Goal: Task Accomplishment & Management: Use online tool/utility

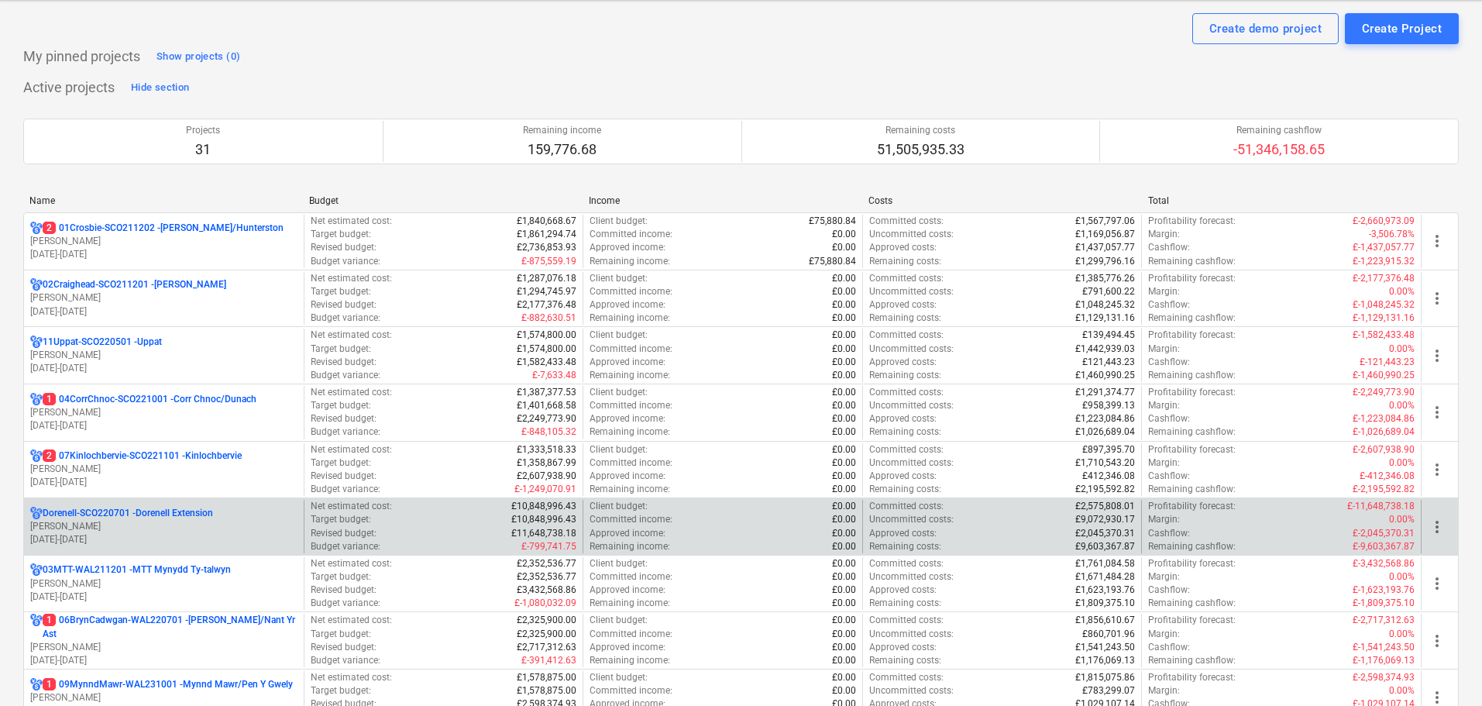
scroll to position [77, 0]
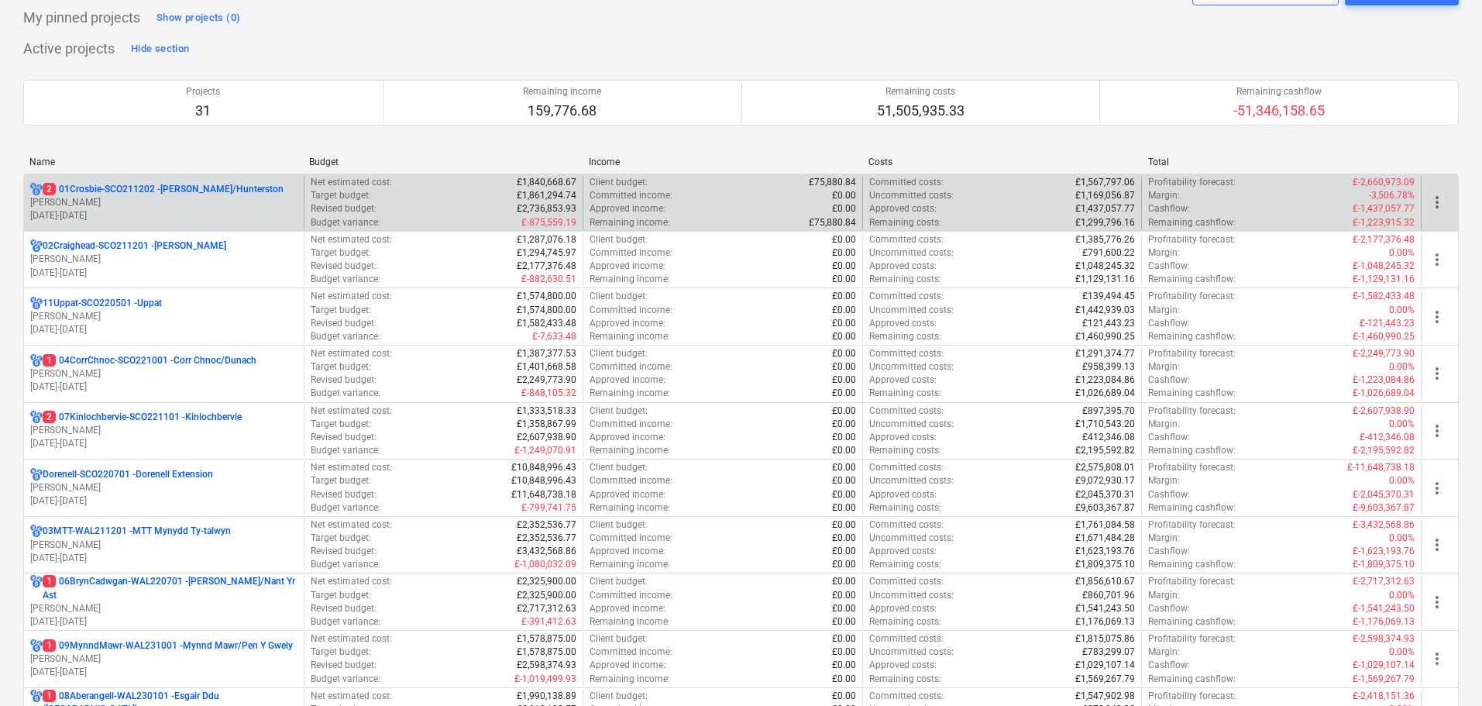
click at [133, 208] on p "[PERSON_NAME]" at bounding box center [163, 202] width 267 height 13
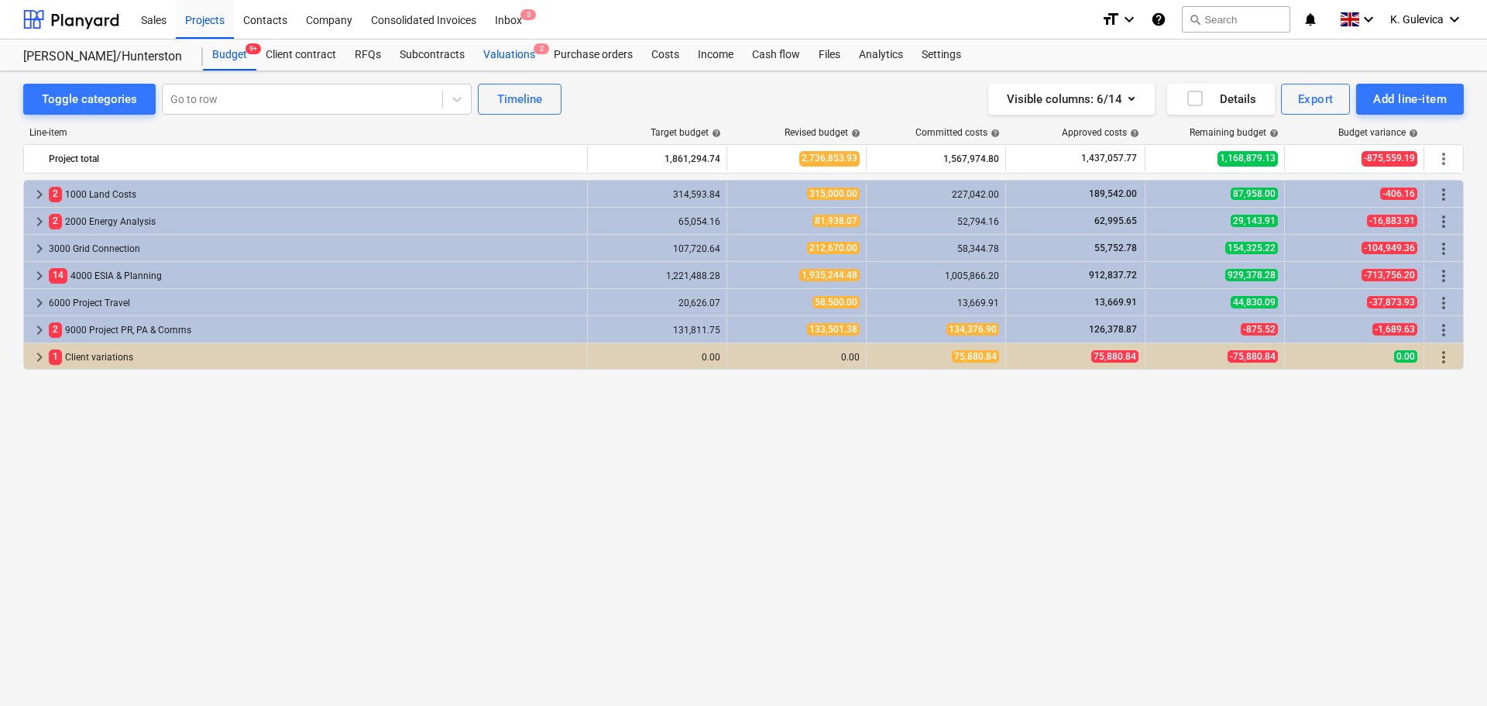
click at [507, 53] on div "Valuations 2" at bounding box center [509, 55] width 70 height 31
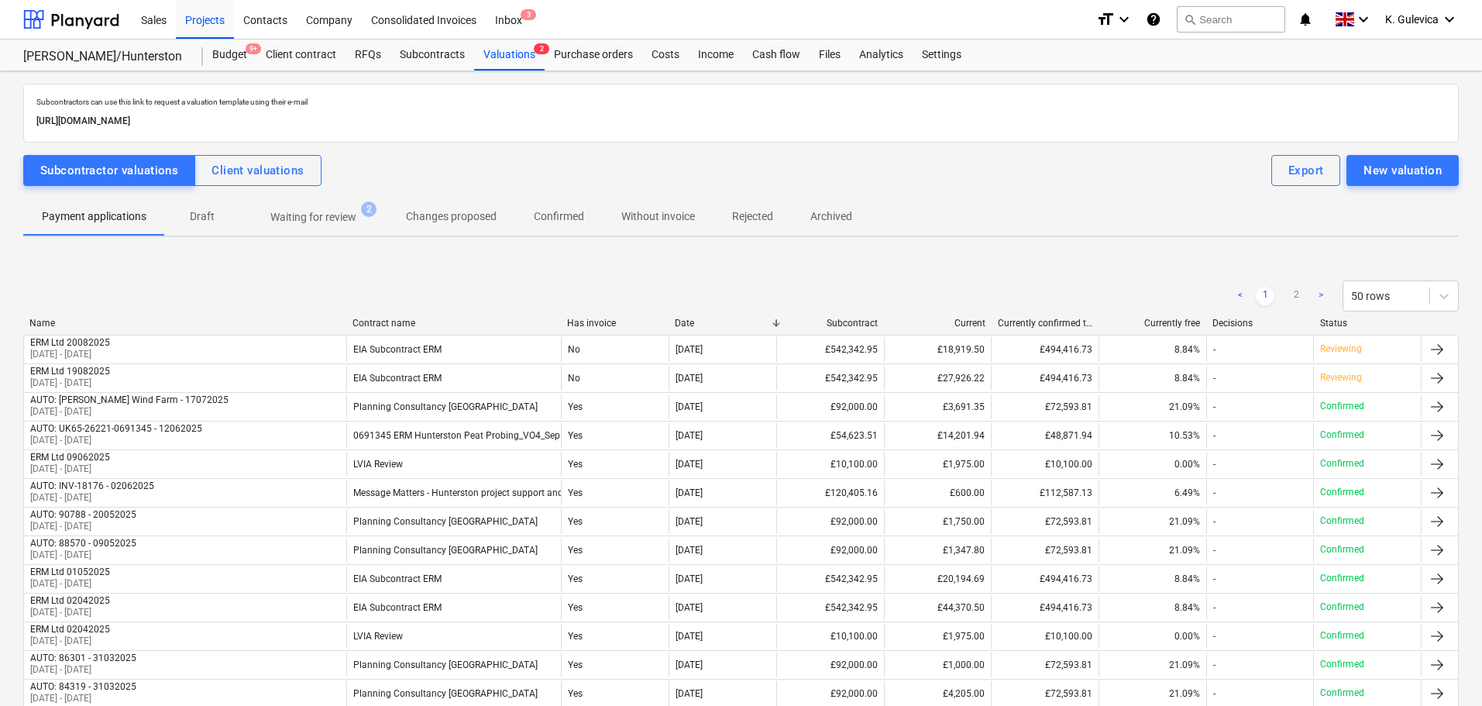
click at [339, 214] on p "Waiting for review" at bounding box center [313, 217] width 86 height 16
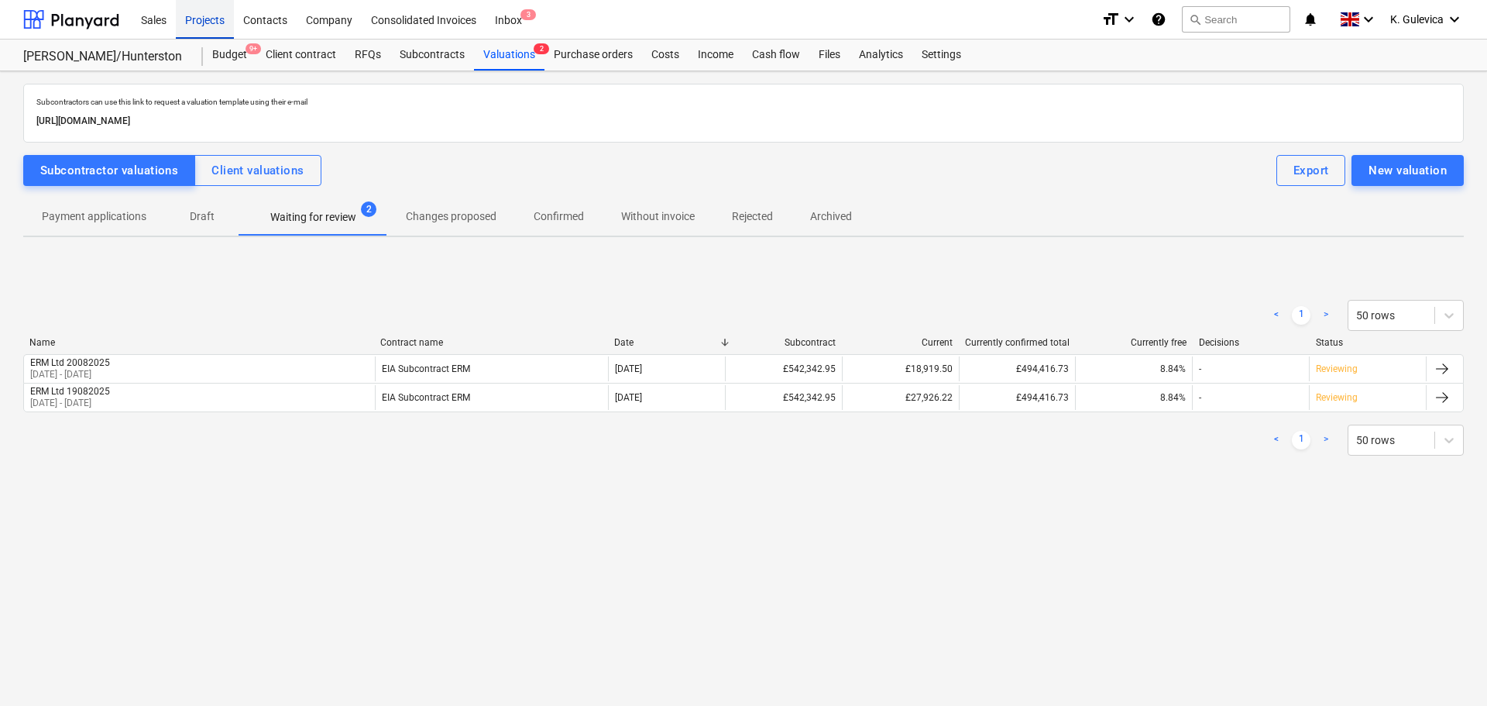
click at [190, 6] on div "Projects" at bounding box center [205, 19] width 58 height 40
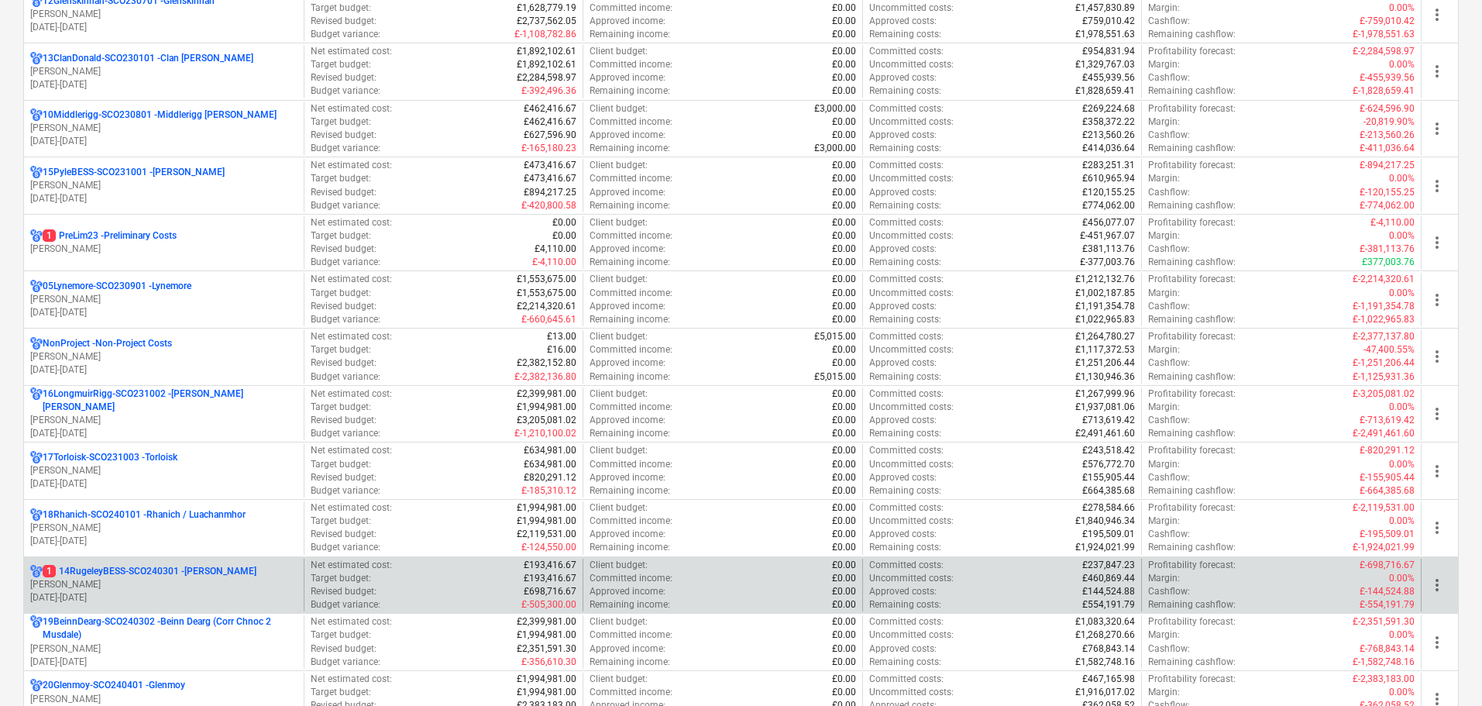
scroll to position [1007, 0]
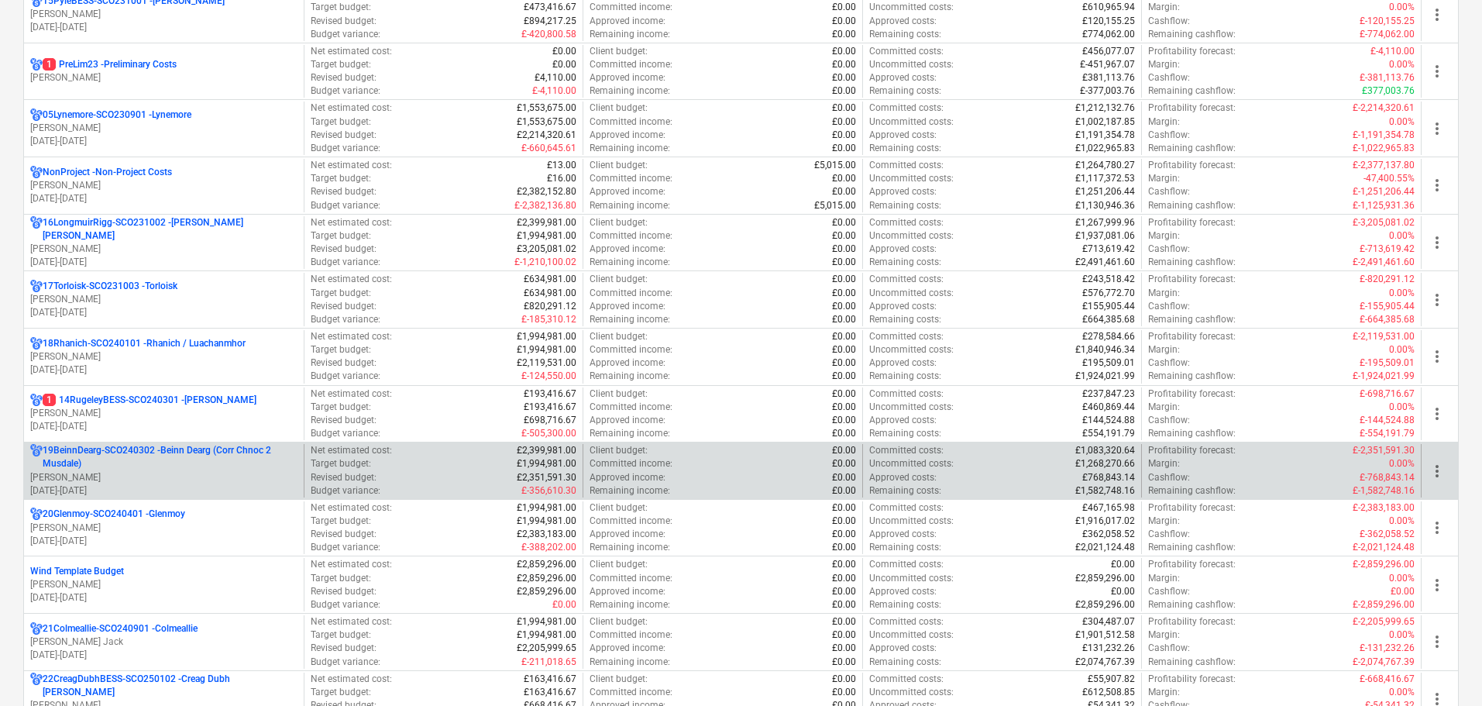
click at [246, 463] on p "19BeinnDearg-SCO240302 - Beinn Dearg (Corr Chnoc 2 Musdale)" at bounding box center [170, 457] width 255 height 26
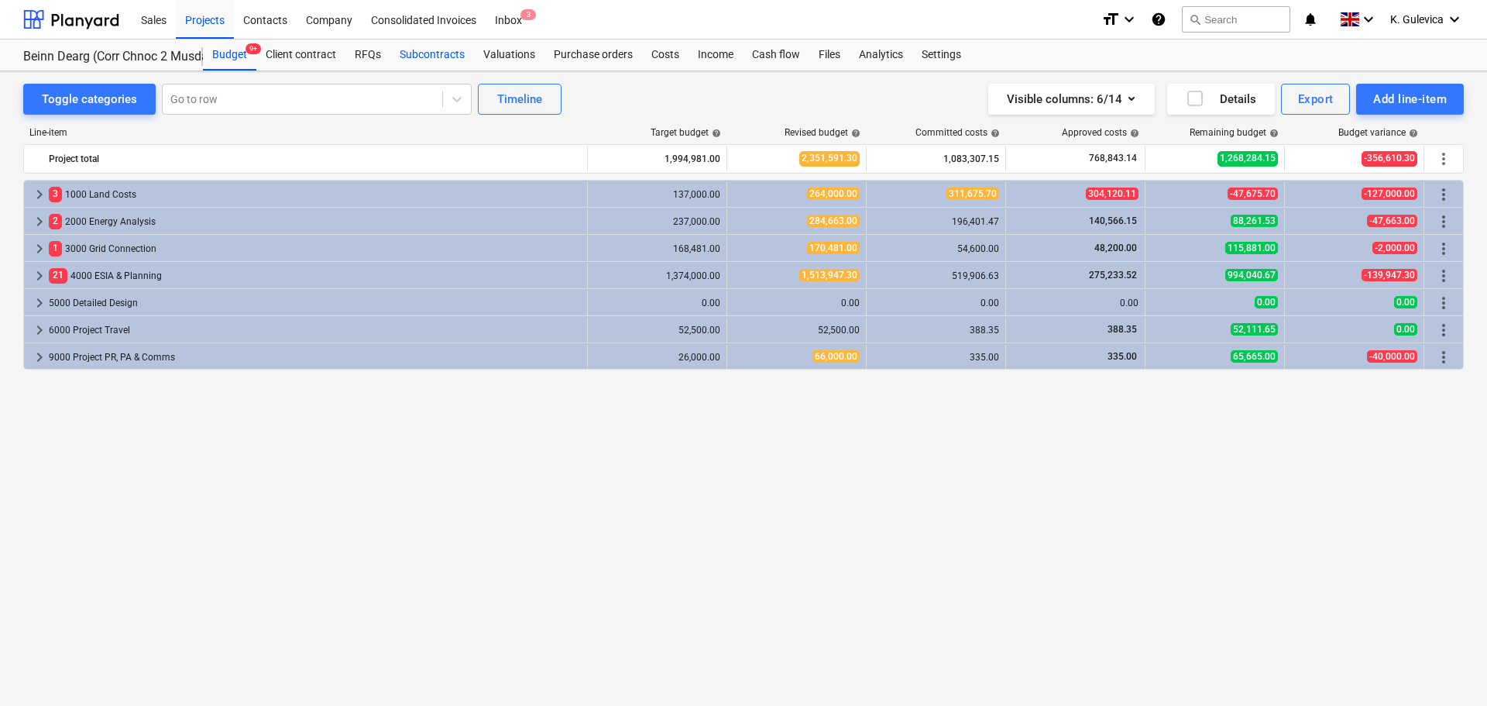
drag, startPoint x: 431, startPoint y: 60, endPoint x: 432, endPoint y: 68, distance: 7.9
click at [431, 60] on div "Subcontracts" at bounding box center [432, 55] width 84 height 31
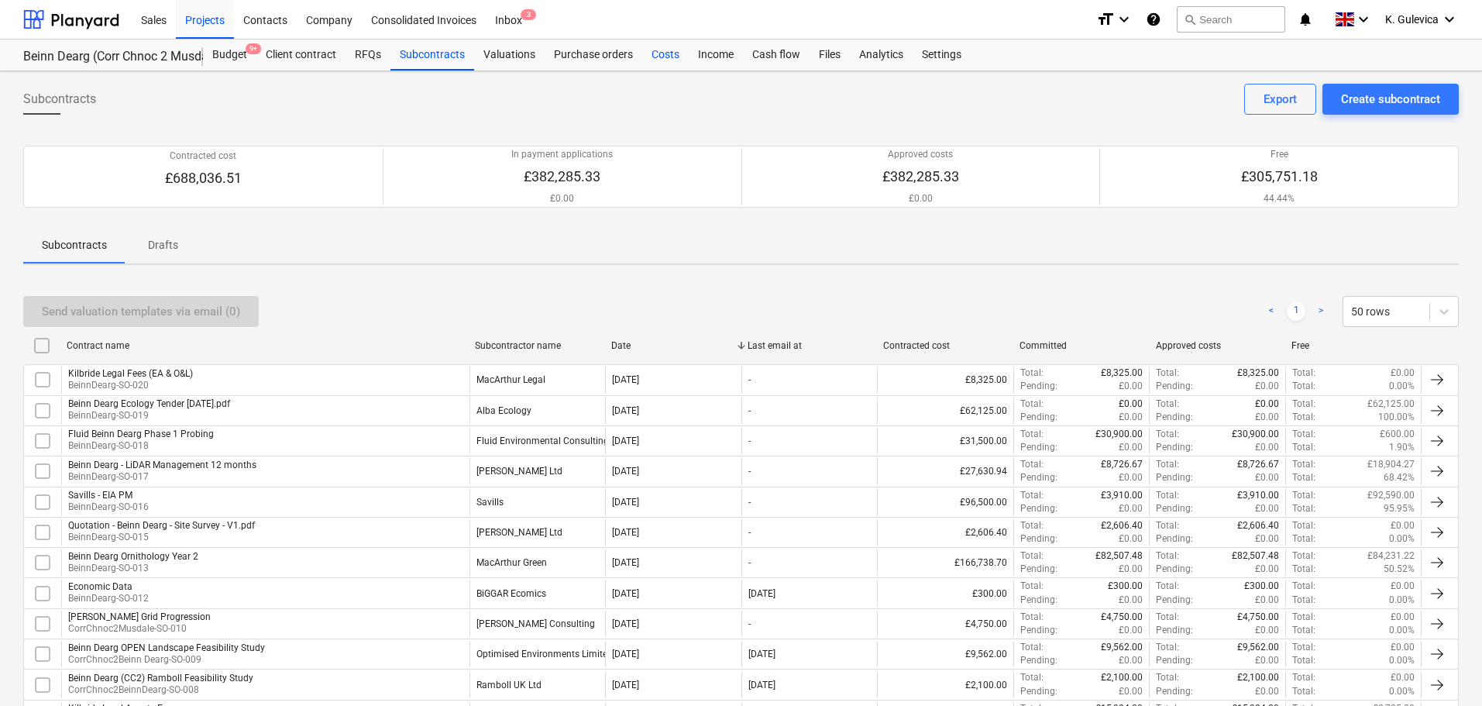
click at [652, 55] on div "Costs" at bounding box center [665, 55] width 46 height 31
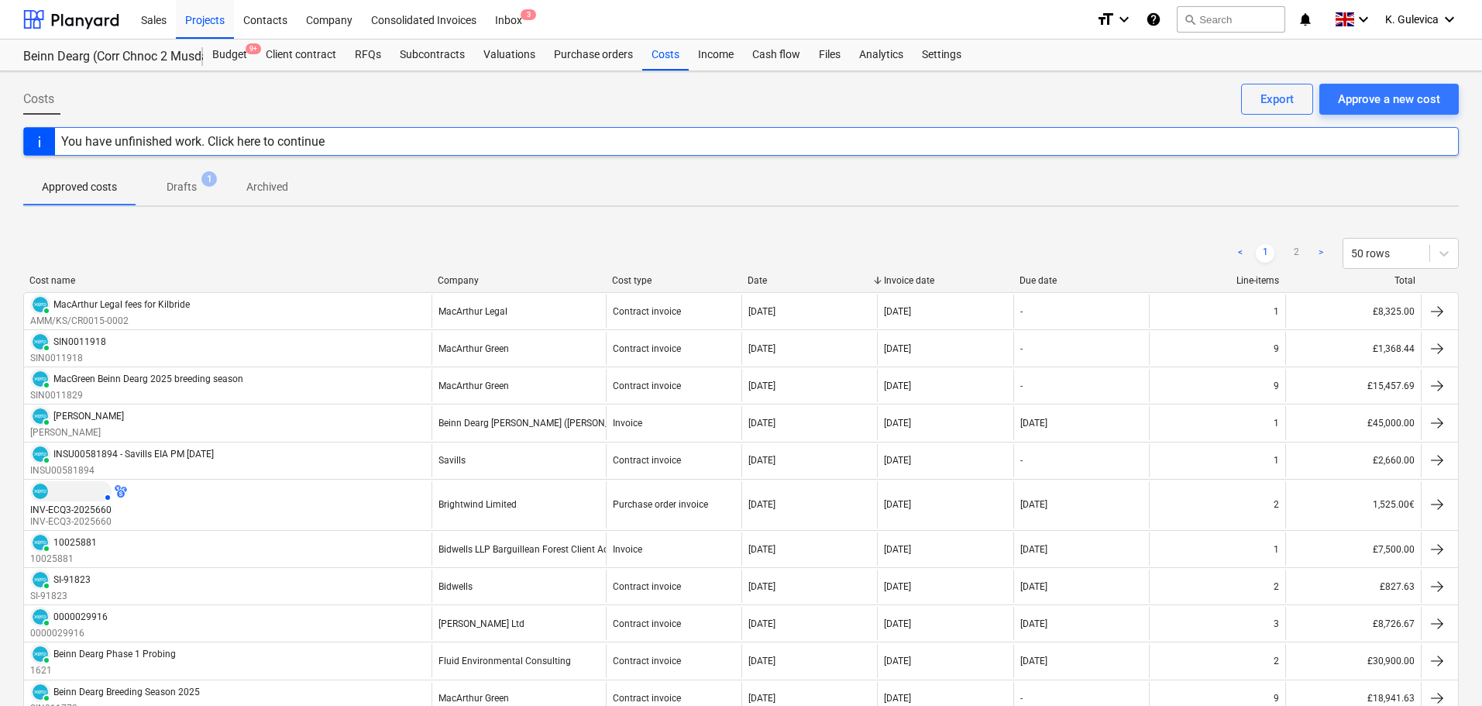
click at [187, 187] on p "Drafts" at bounding box center [182, 187] width 30 height 16
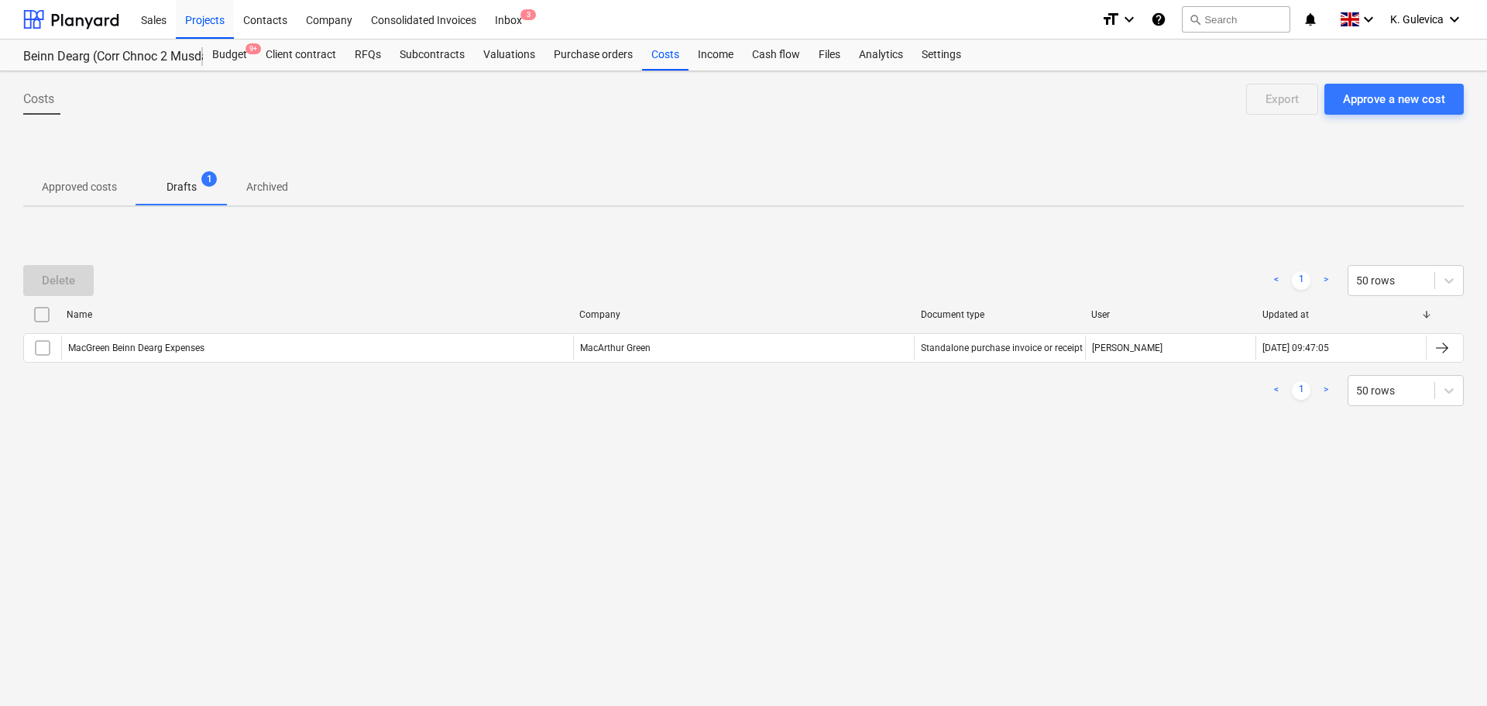
click at [74, 195] on span "Approved costs" at bounding box center [79, 187] width 112 height 26
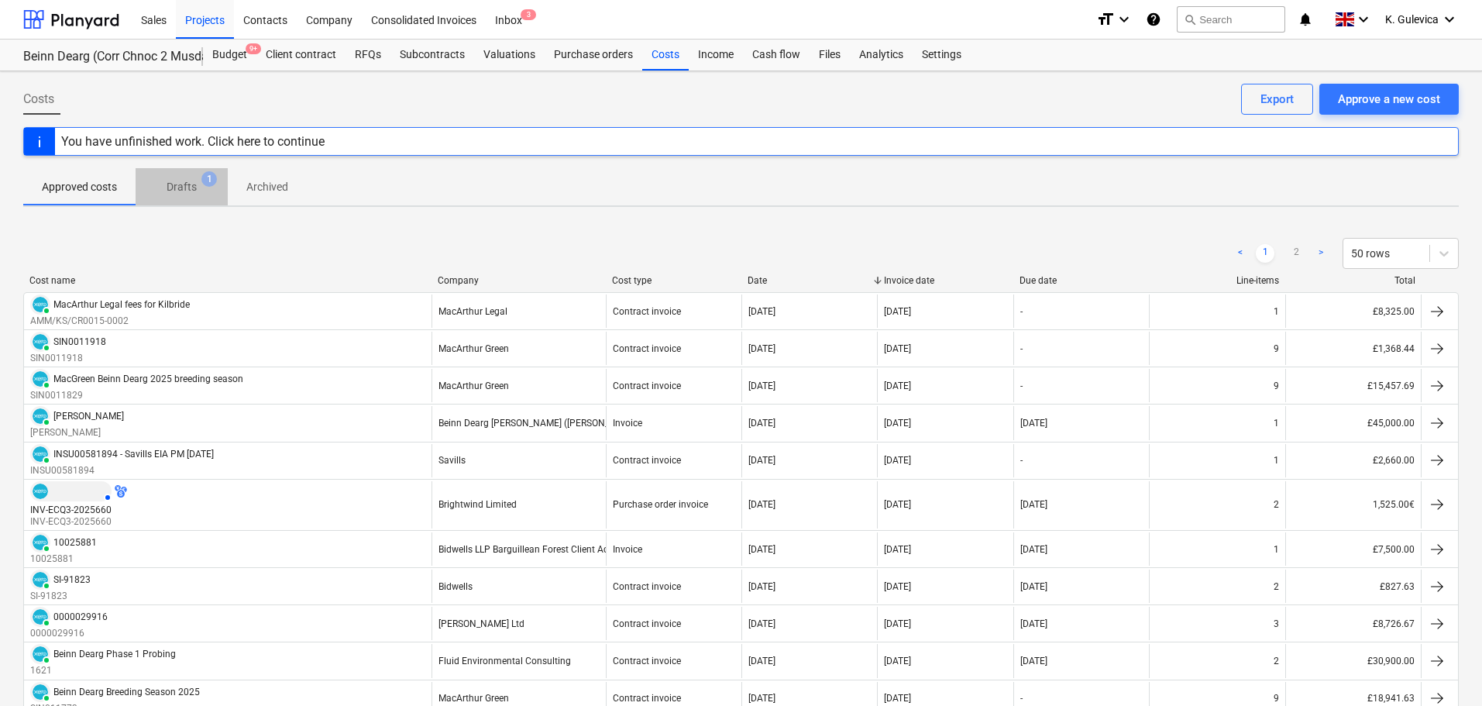
click at [181, 190] on p "Drafts" at bounding box center [182, 187] width 30 height 16
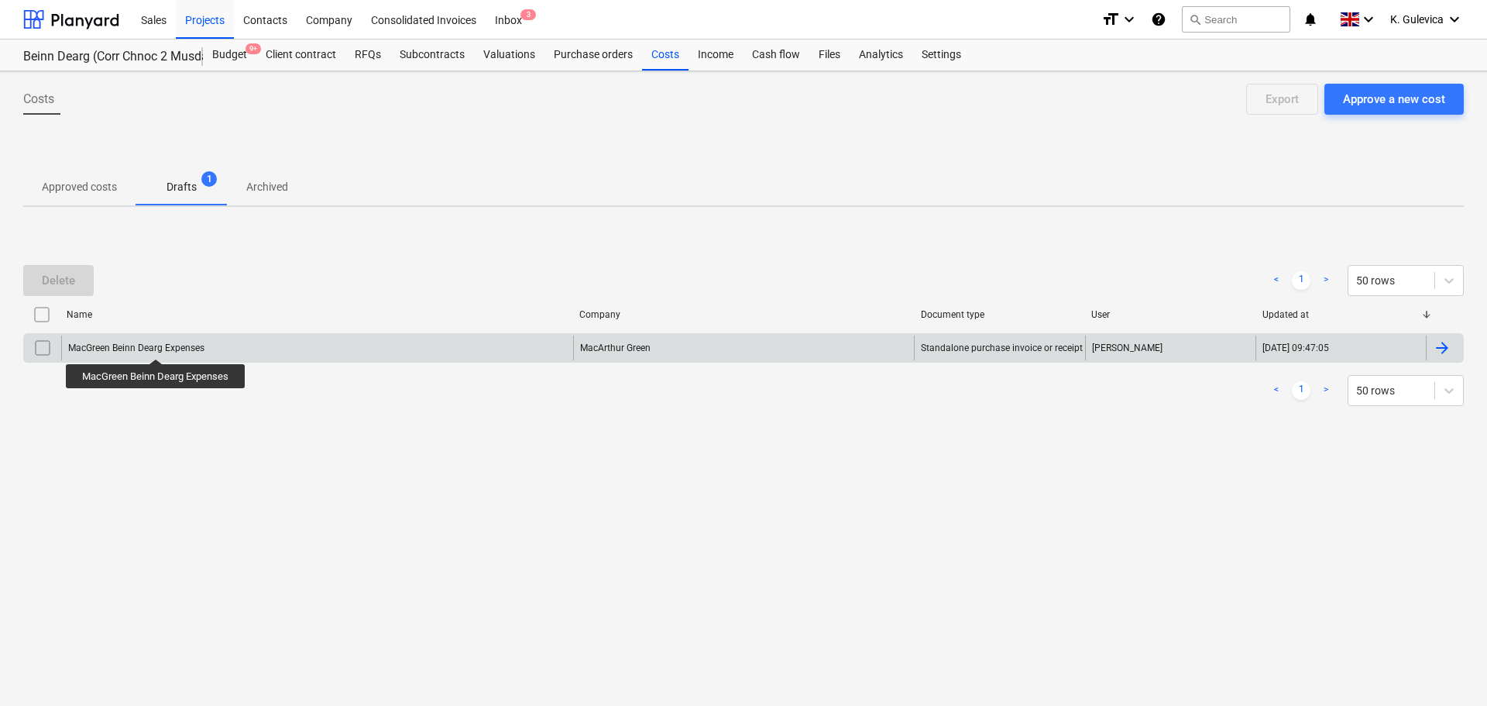
click at [157, 345] on div "MacGreen Beinn Dearg Expenses" at bounding box center [136, 347] width 136 height 11
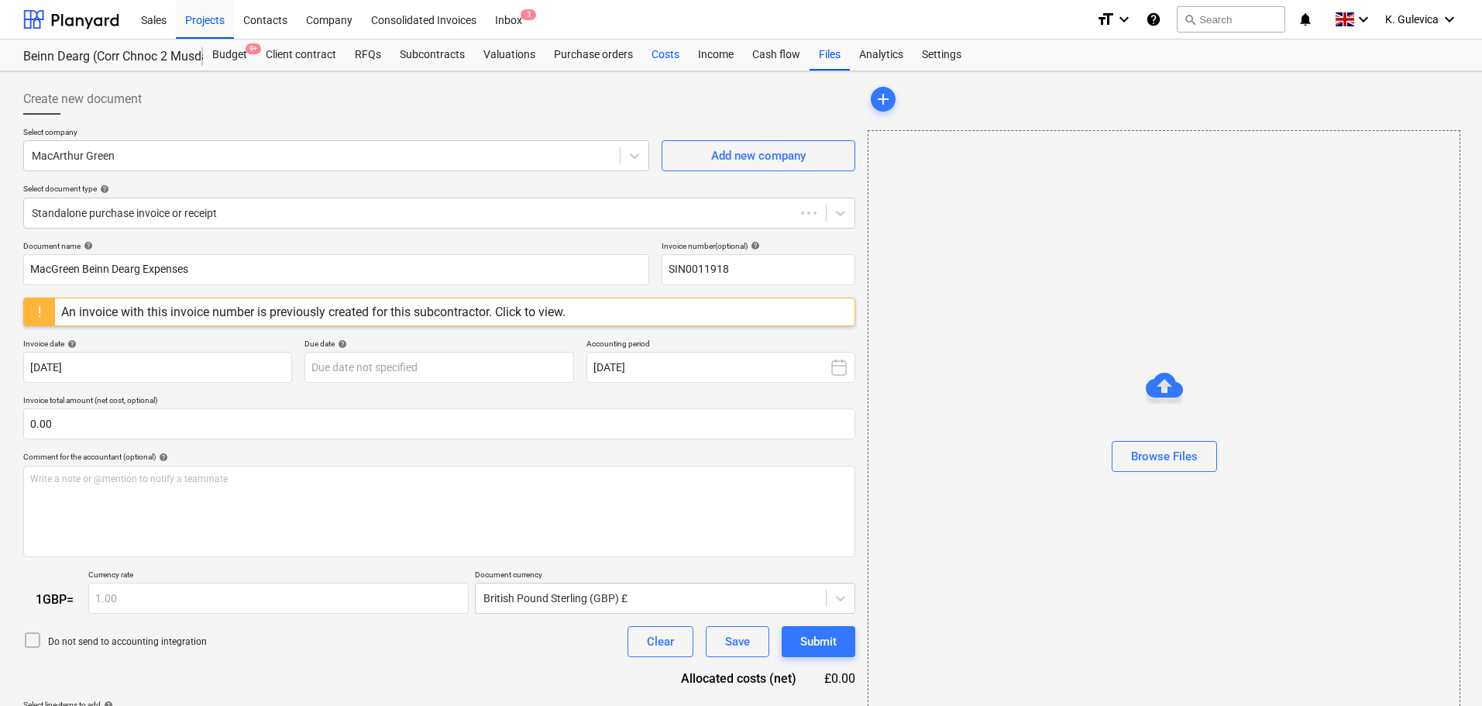
click at [662, 60] on div "Costs" at bounding box center [665, 55] width 46 height 31
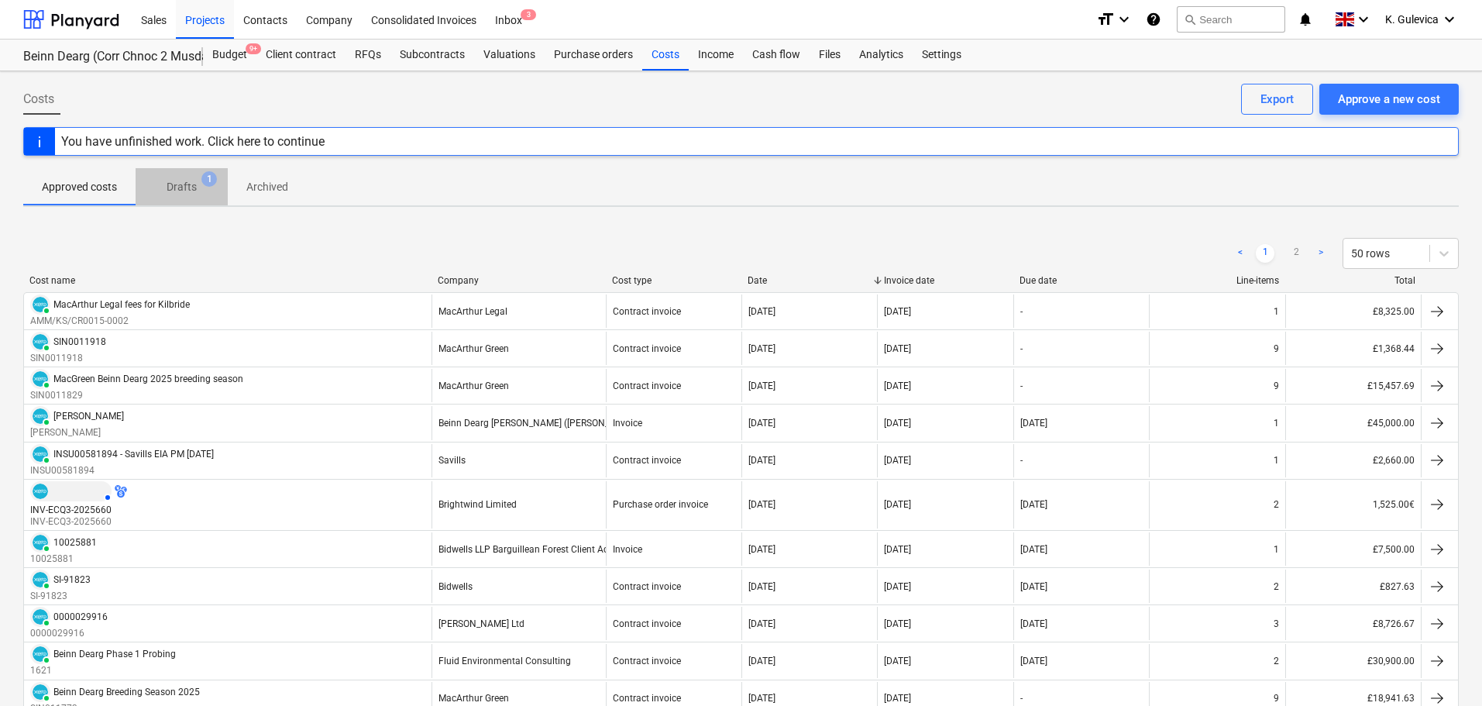
click at [178, 184] on p "Drafts" at bounding box center [182, 187] width 30 height 16
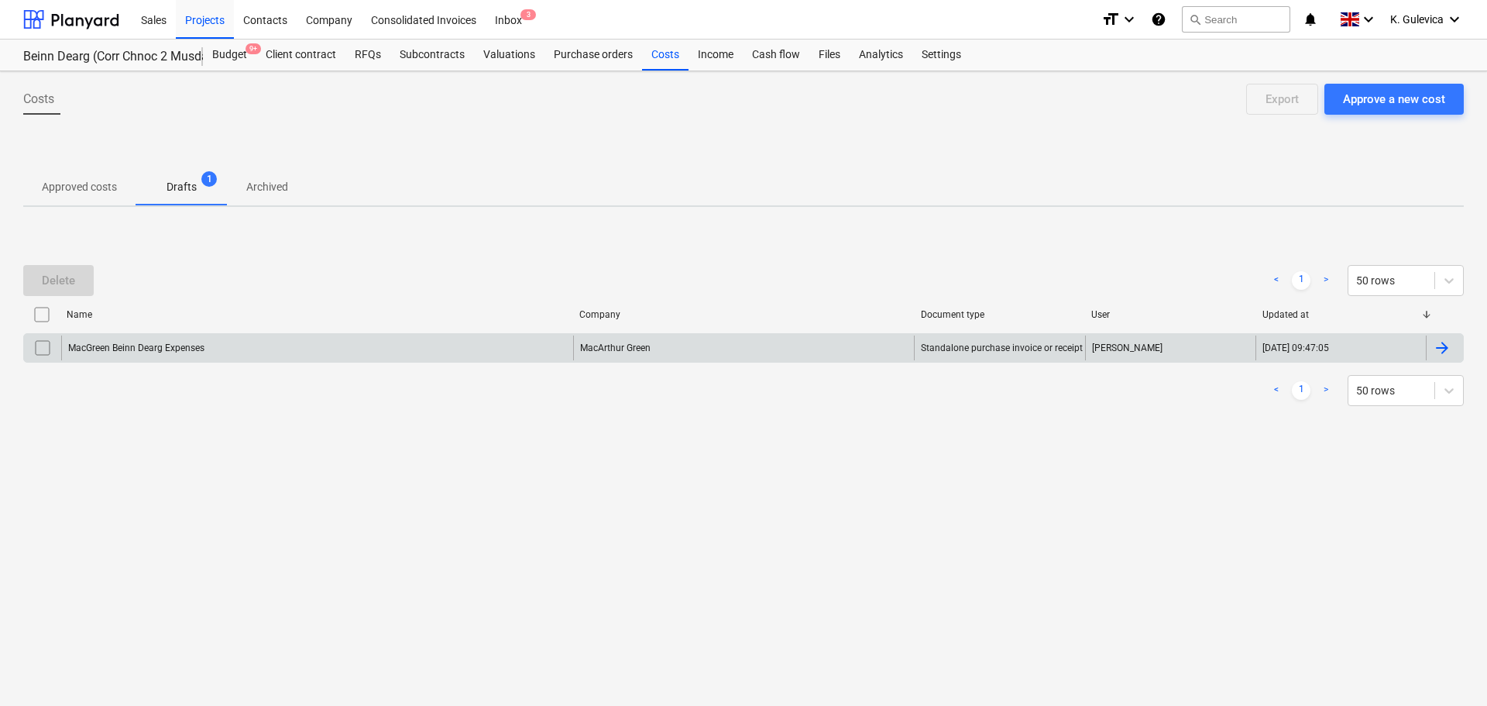
drag, startPoint x: 44, startPoint y: 350, endPoint x: 38, endPoint y: 290, distance: 60.7
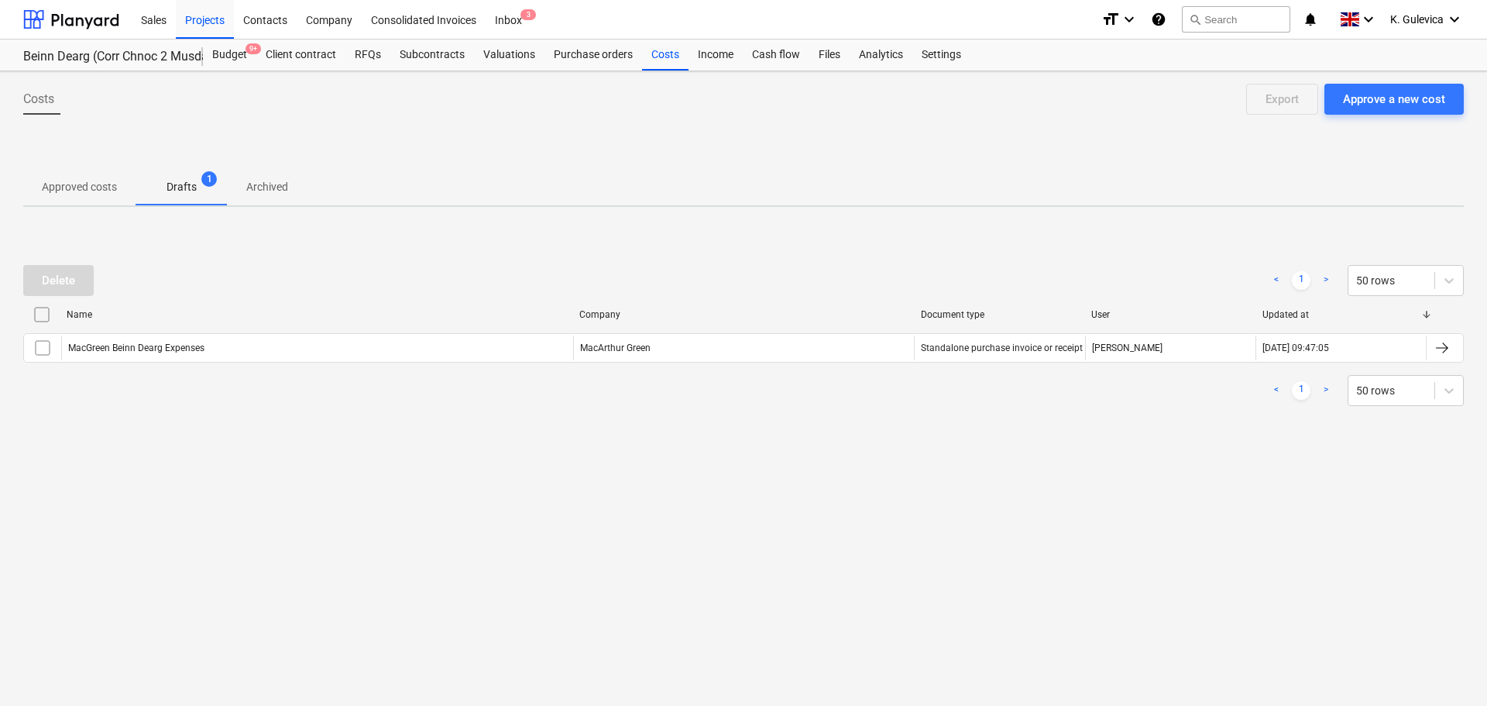
click at [44, 349] on input "checkbox" at bounding box center [42, 347] width 25 height 25
click at [38, 285] on button "Delete" at bounding box center [58, 280] width 70 height 31
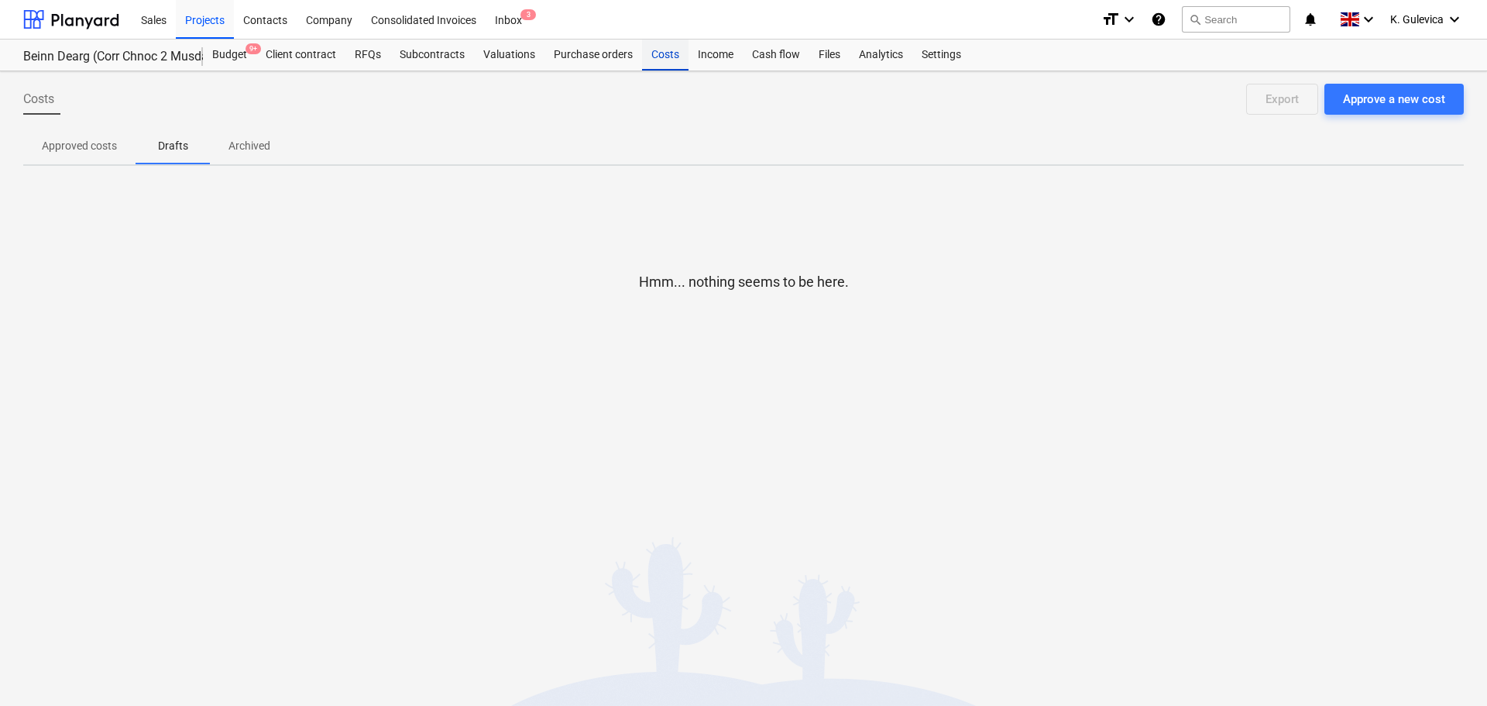
click at [669, 53] on div "Costs" at bounding box center [665, 55] width 46 height 31
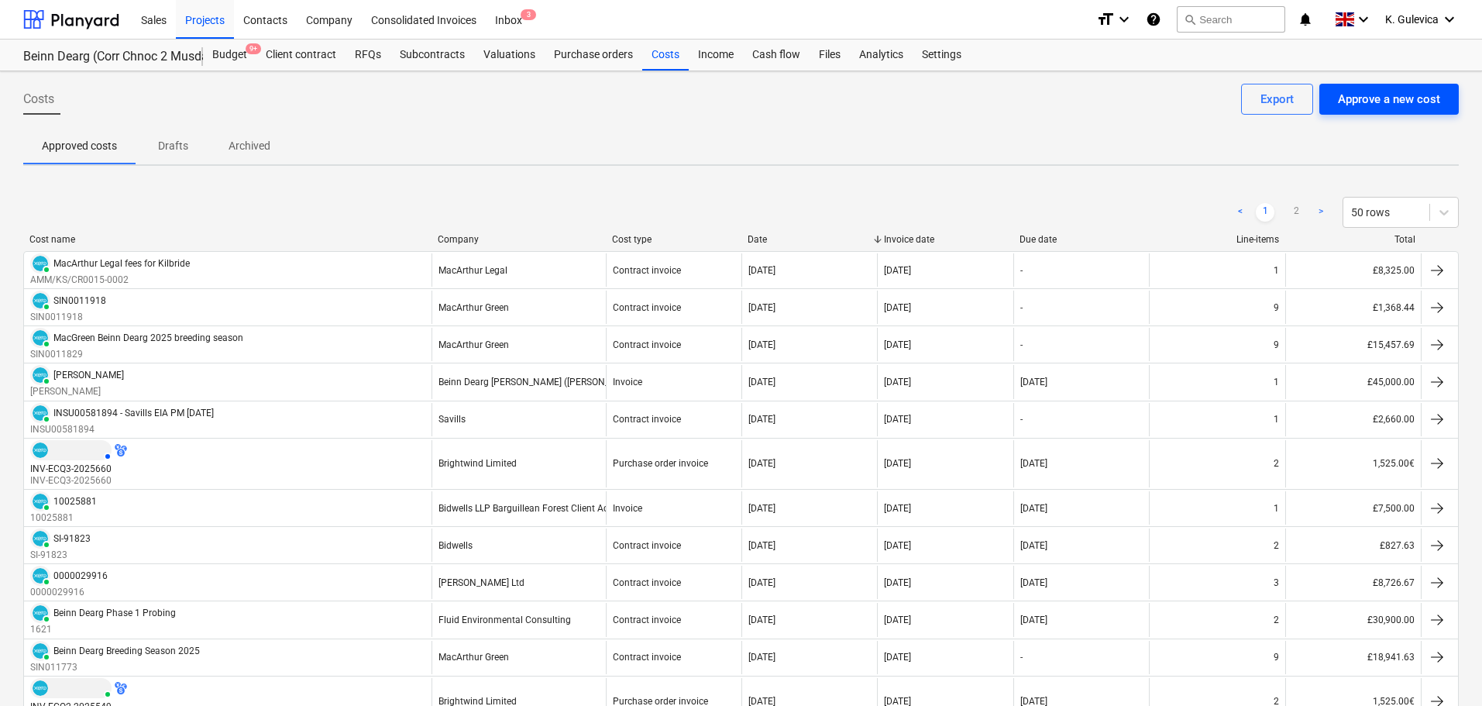
click at [1400, 92] on div "Approve a new cost" at bounding box center [1389, 99] width 102 height 20
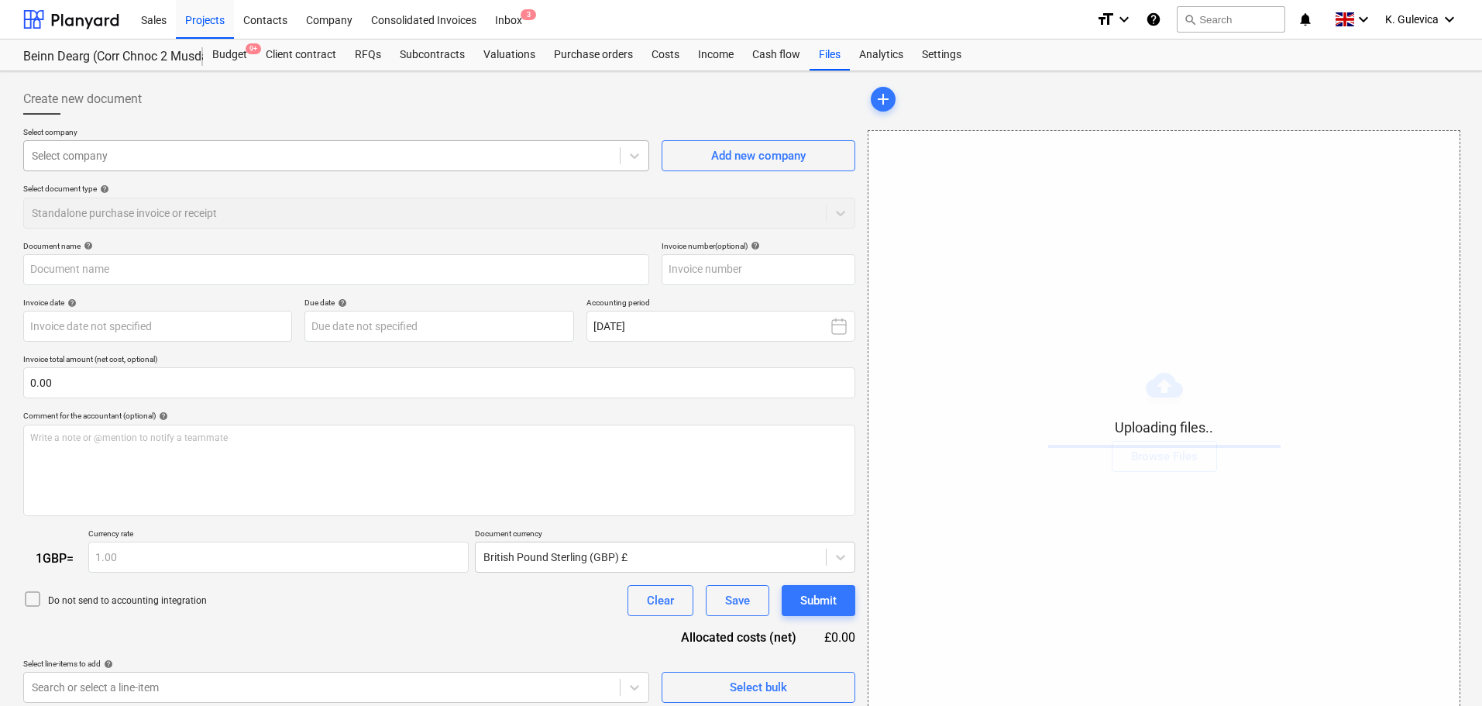
click at [187, 150] on div at bounding box center [322, 155] width 580 height 15
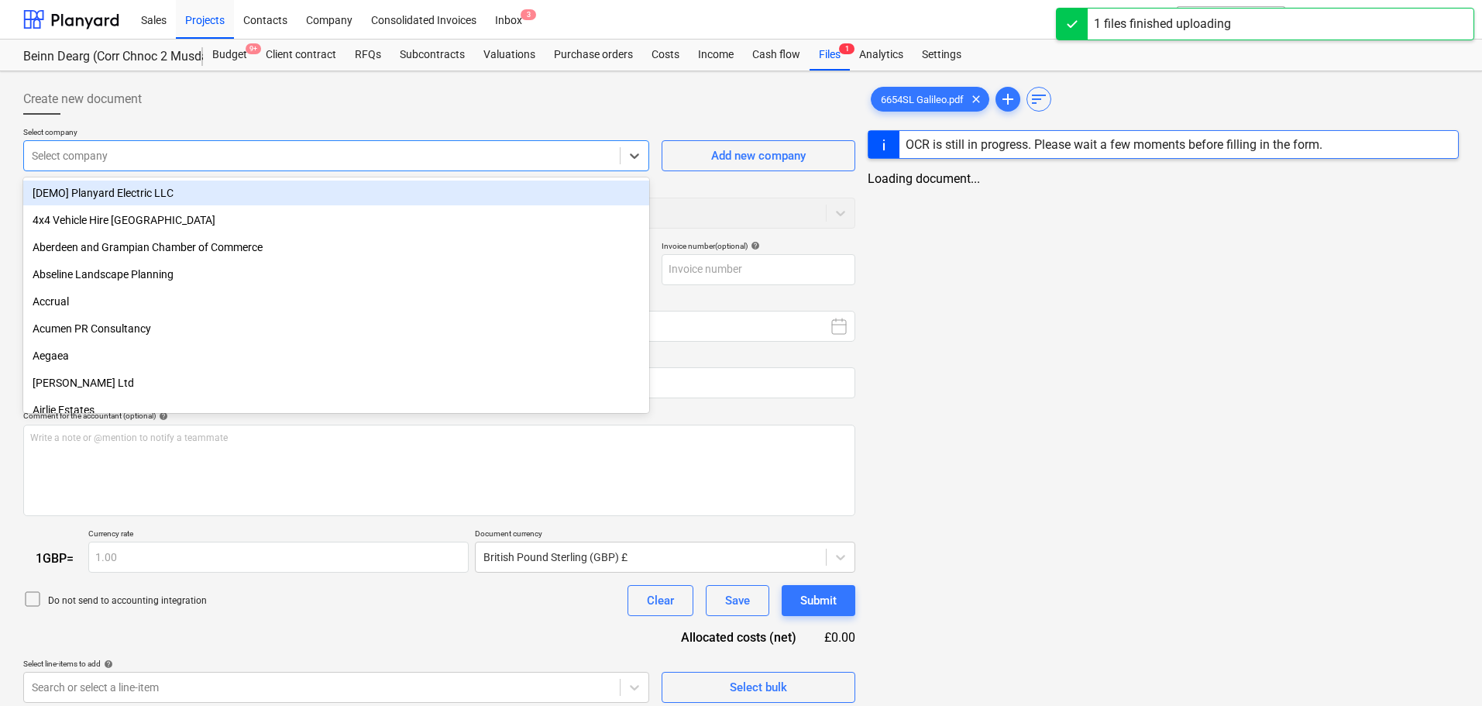
type input "6654SL Galileo.pdf"
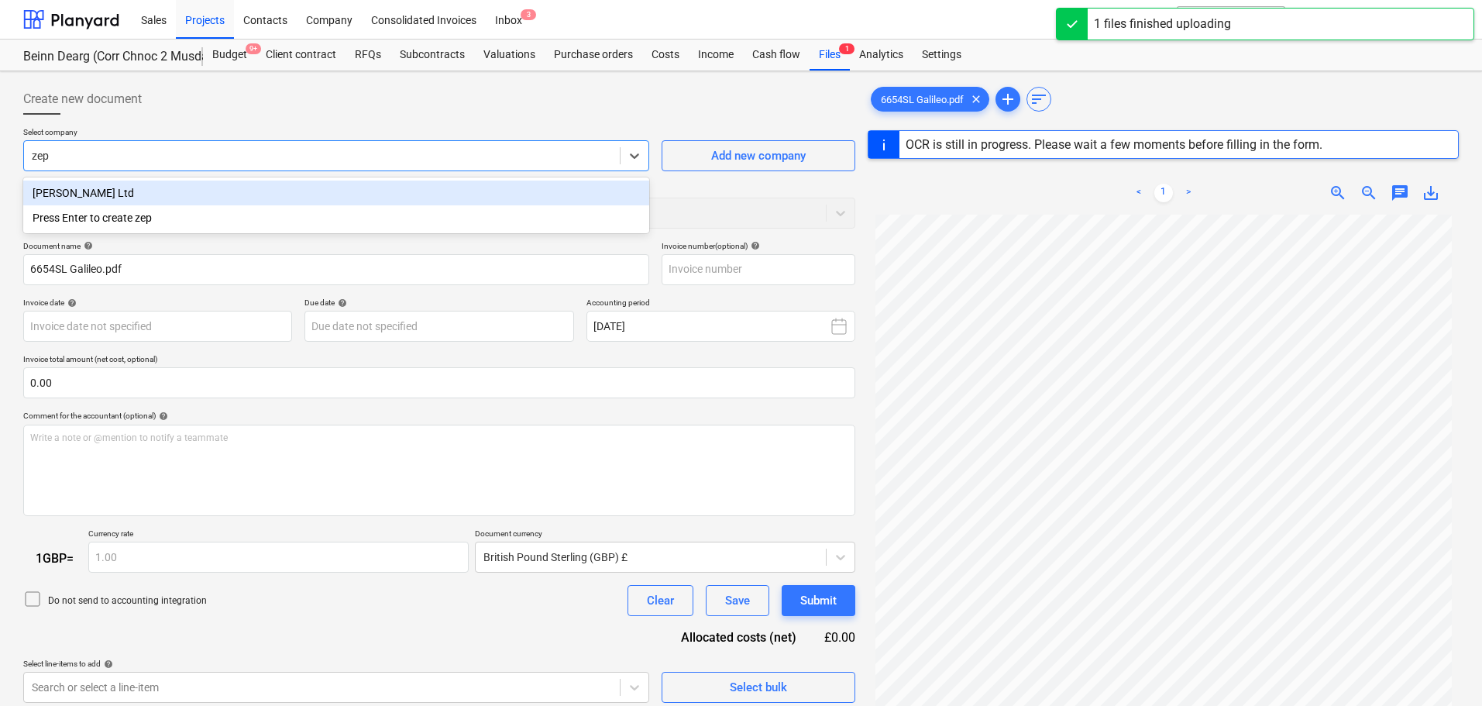
type input "zeph"
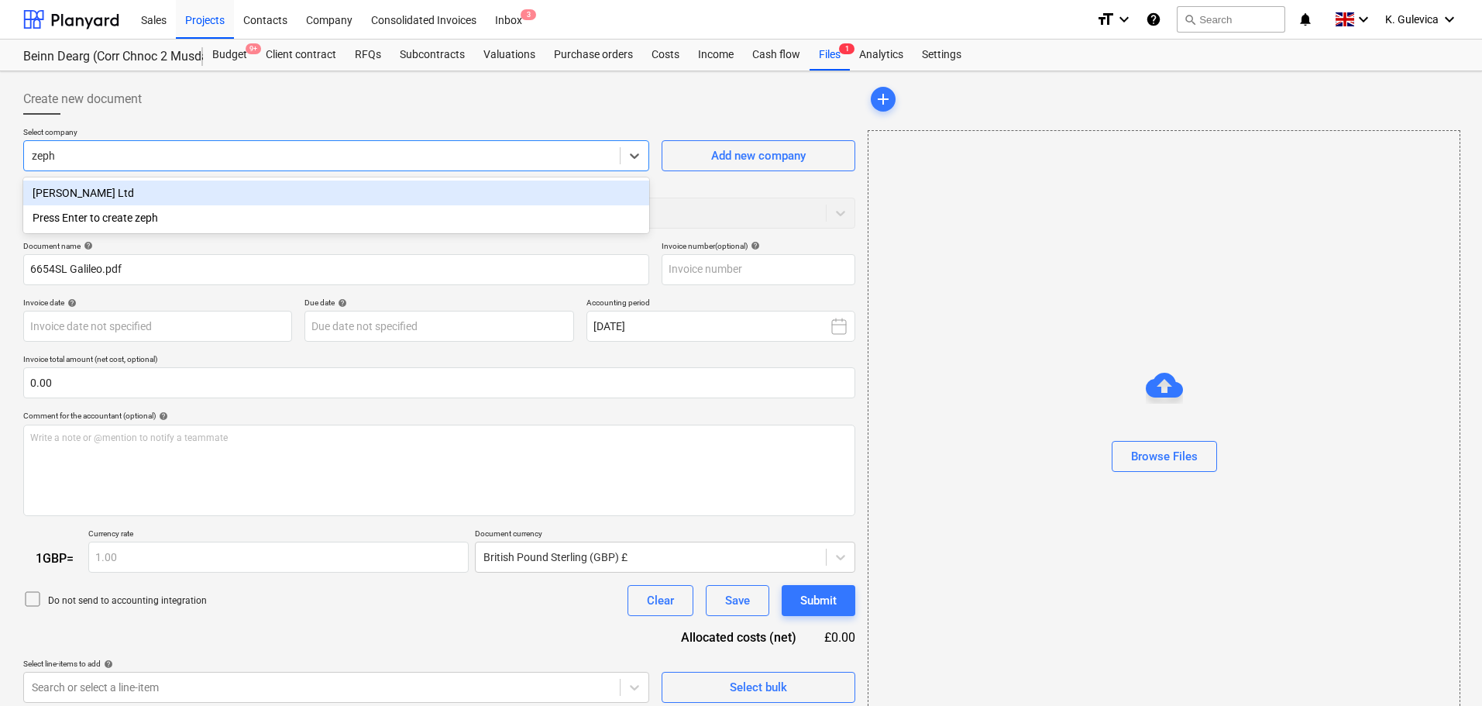
click at [225, 194] on div "[PERSON_NAME] Ltd" at bounding box center [336, 193] width 626 height 25
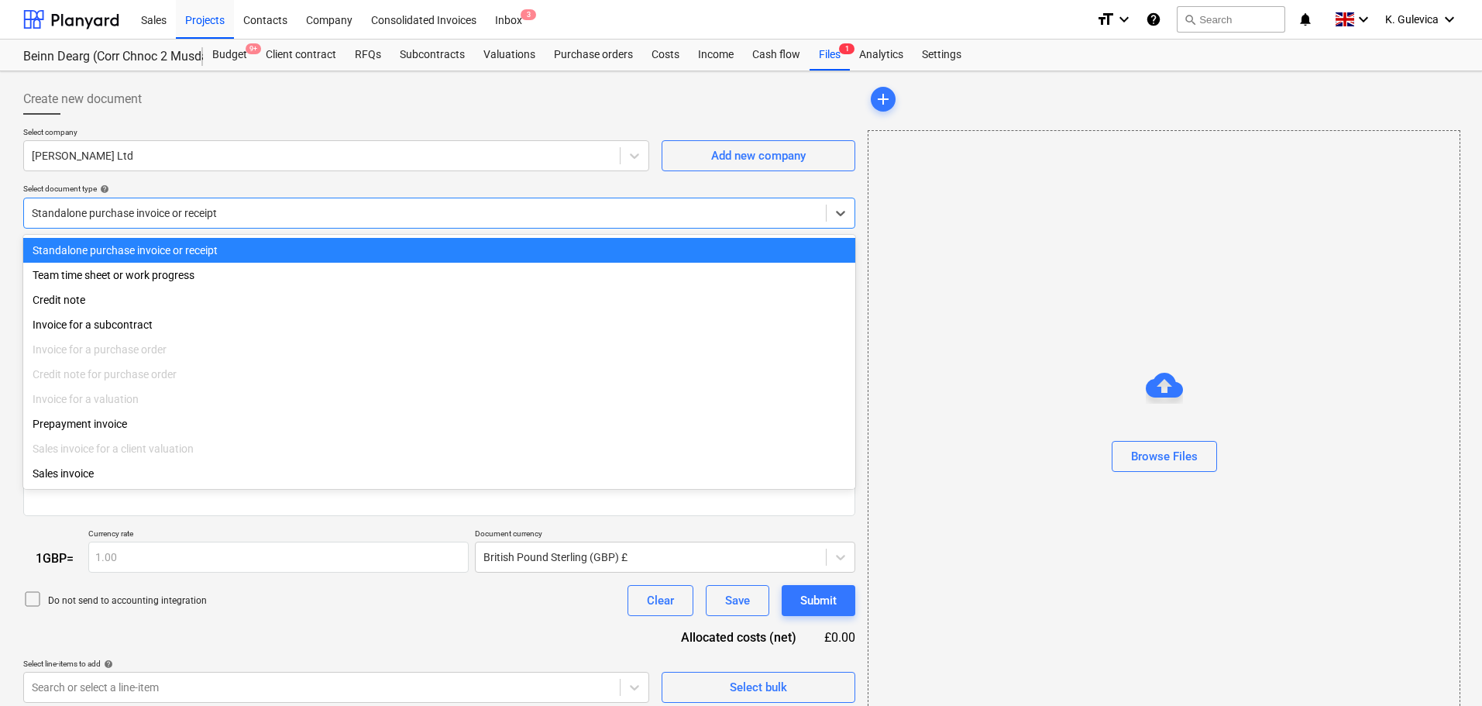
click at [222, 212] on div at bounding box center [425, 212] width 786 height 15
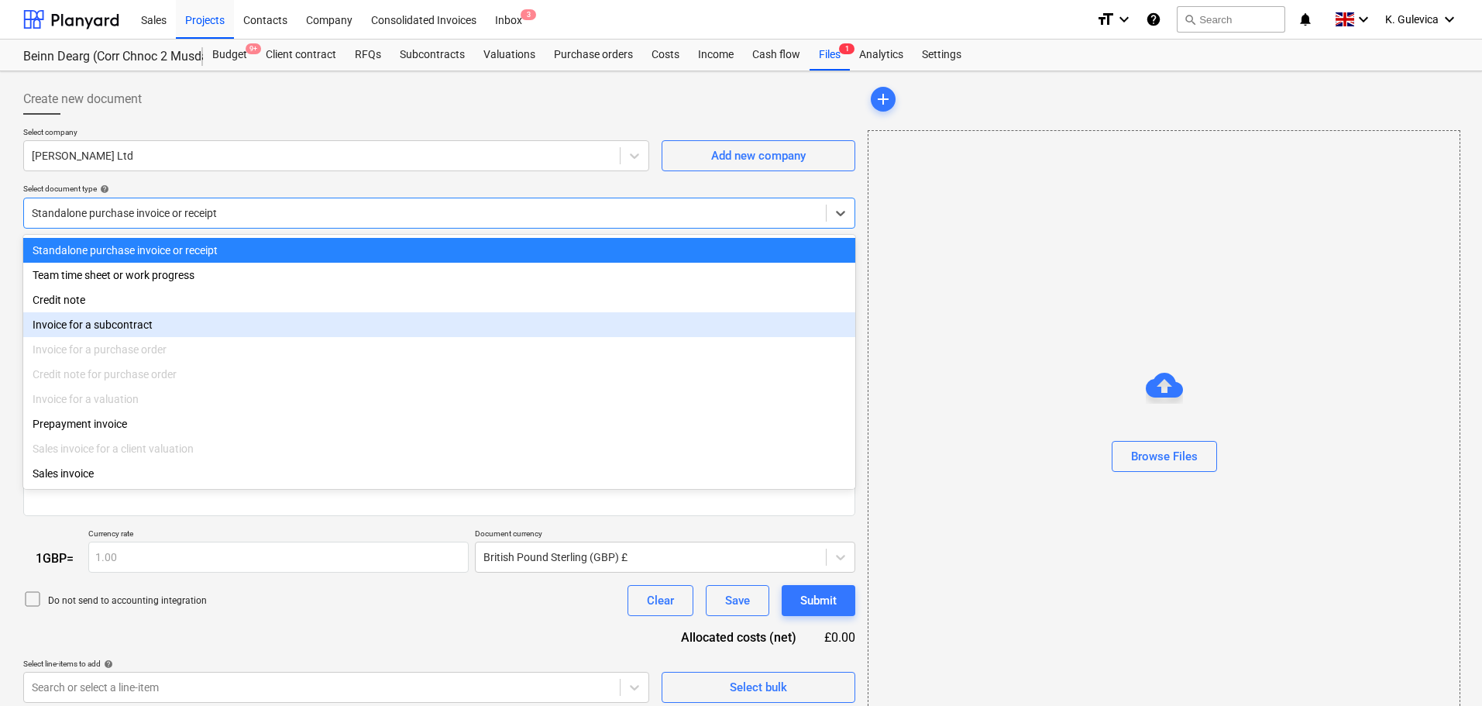
click at [138, 331] on div "Invoice for a subcontract" at bounding box center [439, 324] width 832 height 25
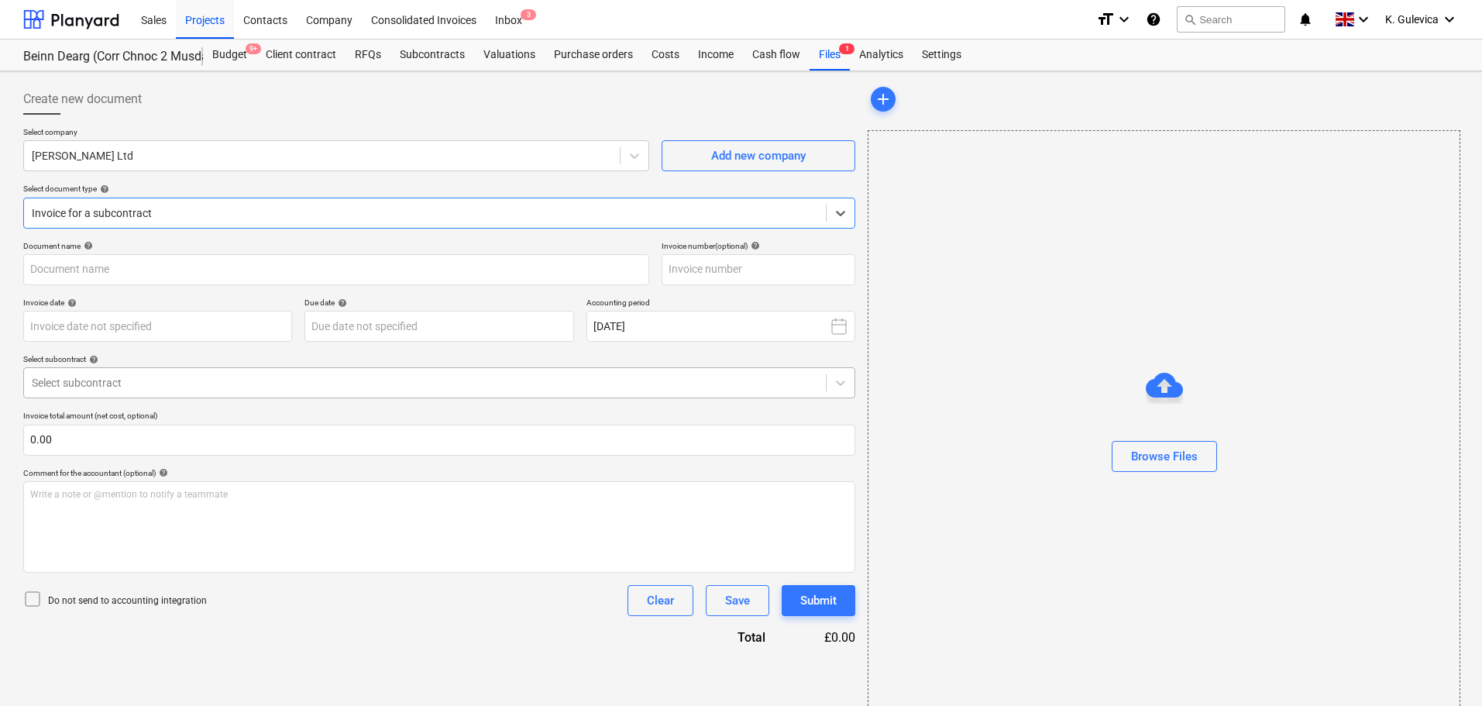
click at [174, 377] on div at bounding box center [425, 382] width 786 height 15
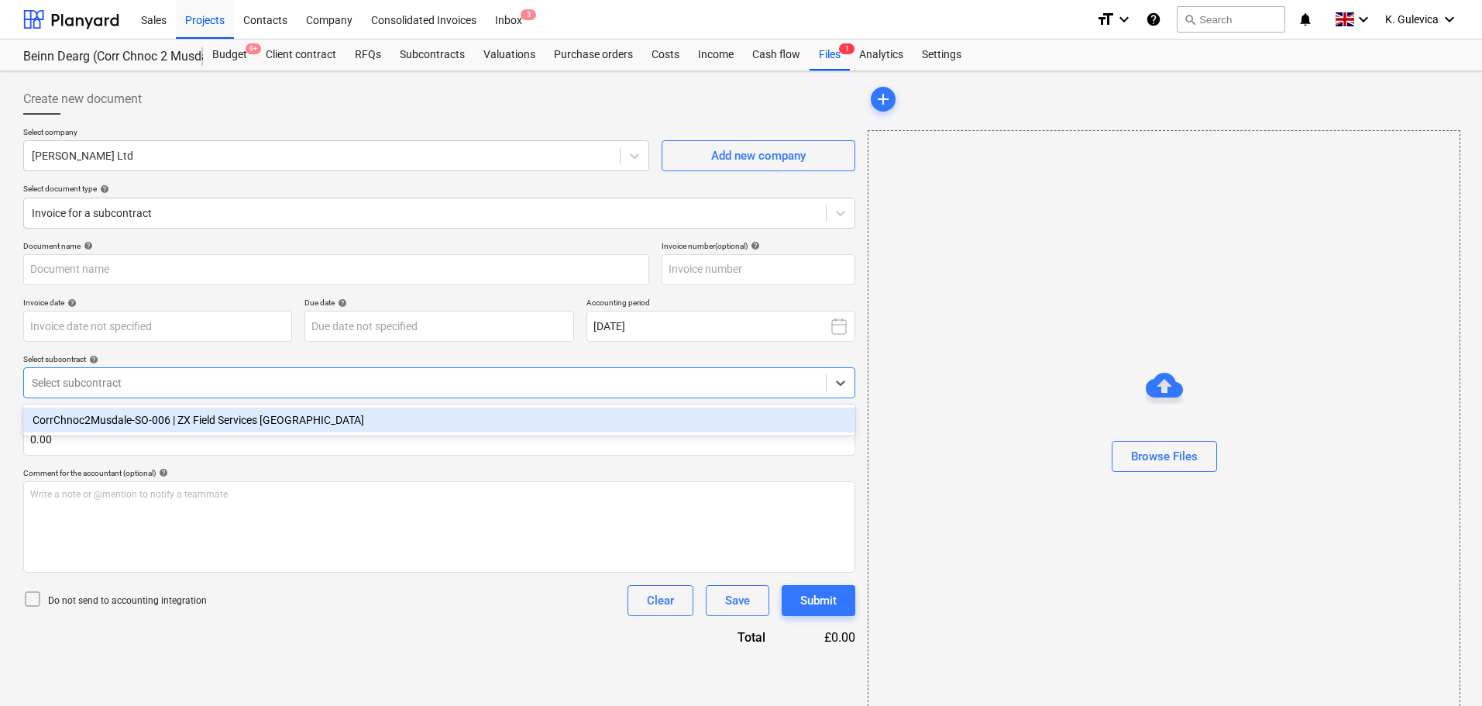
click at [173, 421] on div "CorrChnoc2Musdale-SO-006 | ZX Field Services [GEOGRAPHIC_DATA]" at bounding box center [439, 420] width 832 height 25
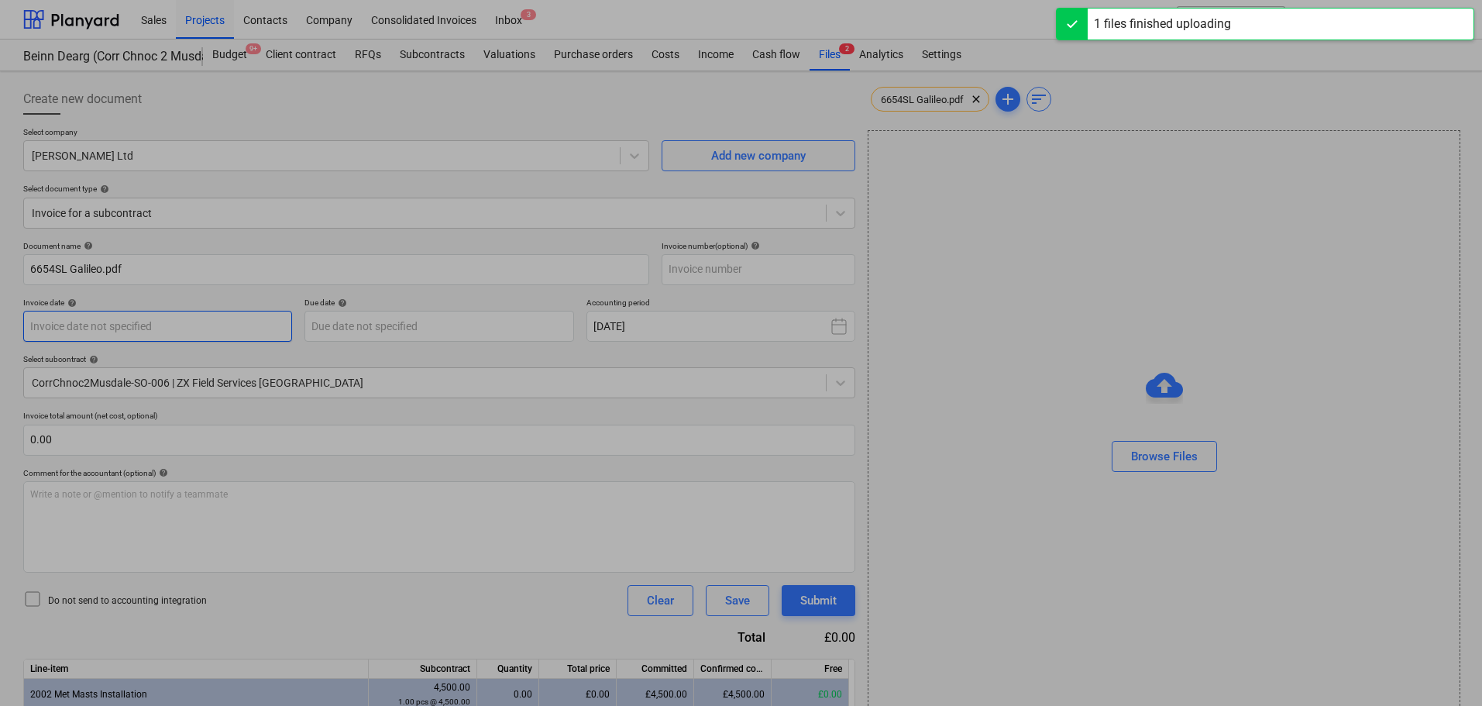
click at [132, 325] on body "Sales Projects Contacts Company Consolidated Invoices Inbox 3 format_size keybo…" at bounding box center [741, 353] width 1482 height 706
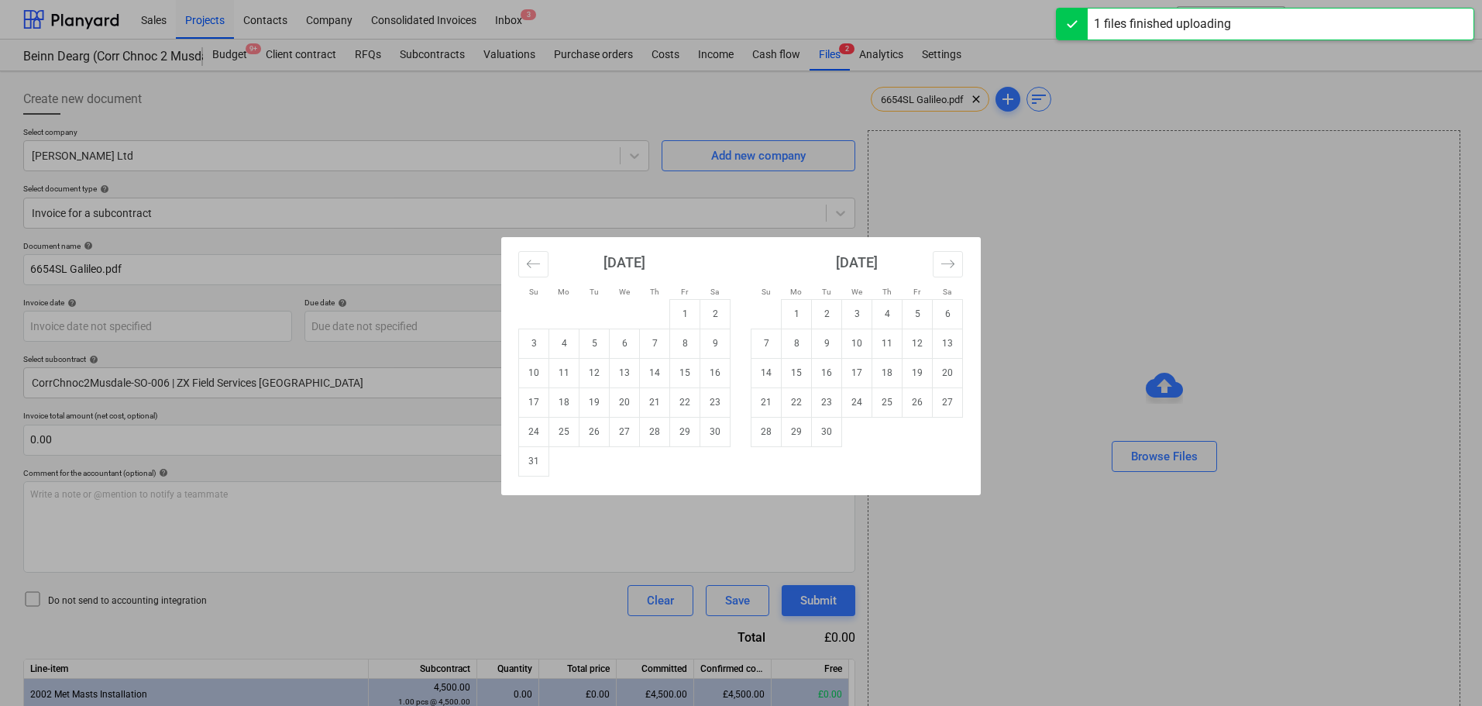
click at [936, 92] on div "Su Mo Tu We Th Fr Sa Su Mo Tu We Th Fr Sa [DATE] 1 2 3 4 5 6 7 8 9 10 11 12 13 …" at bounding box center [741, 353] width 1482 height 706
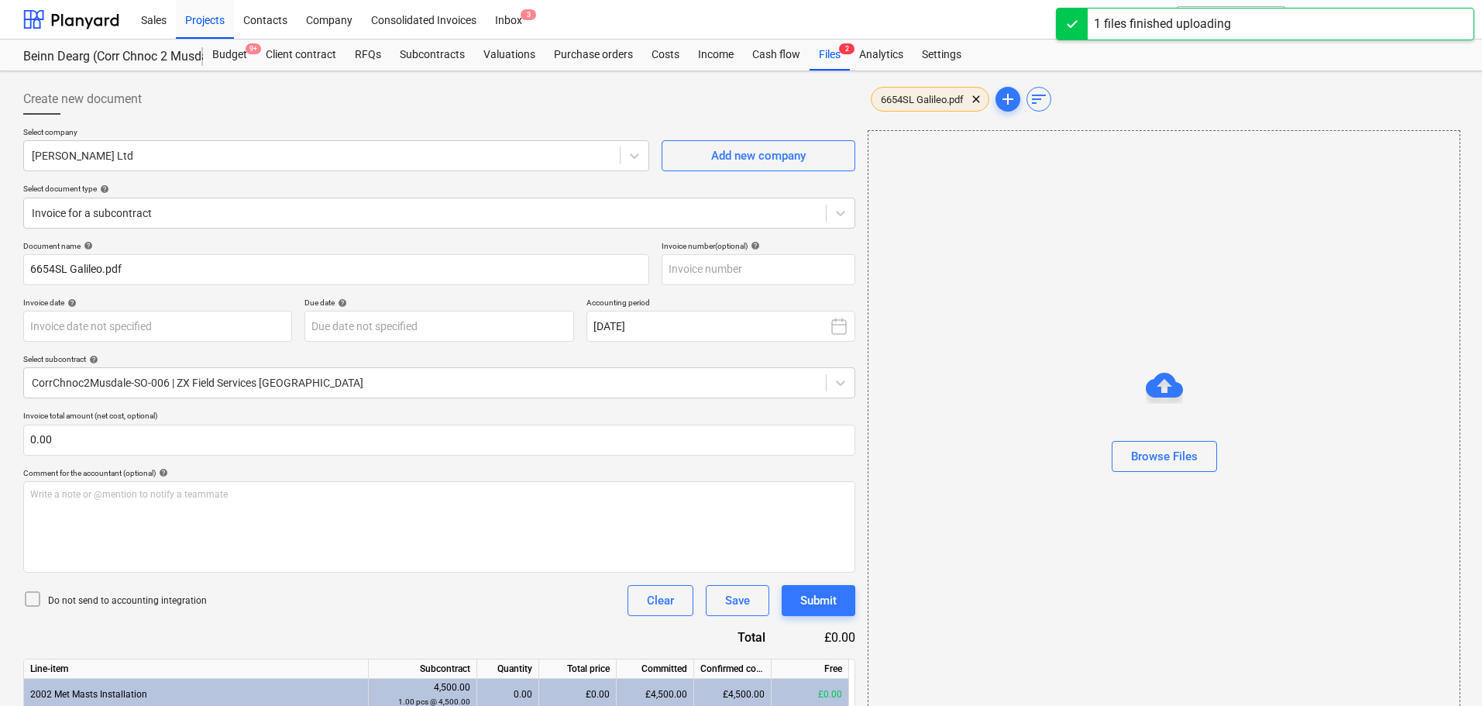
click at [905, 101] on span "6654SL Galileo.pdf" at bounding box center [922, 100] width 101 height 12
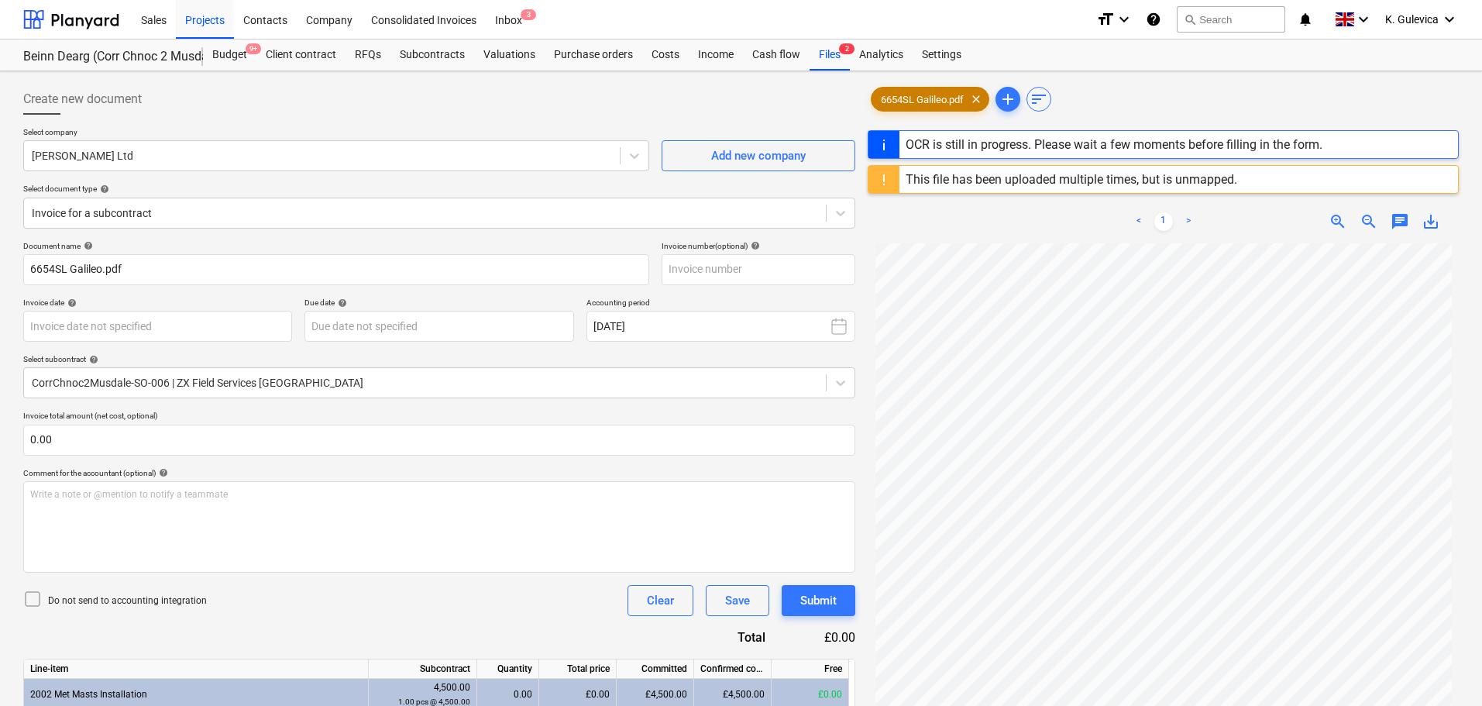
type input "6654SL"
type input "[DATE]"
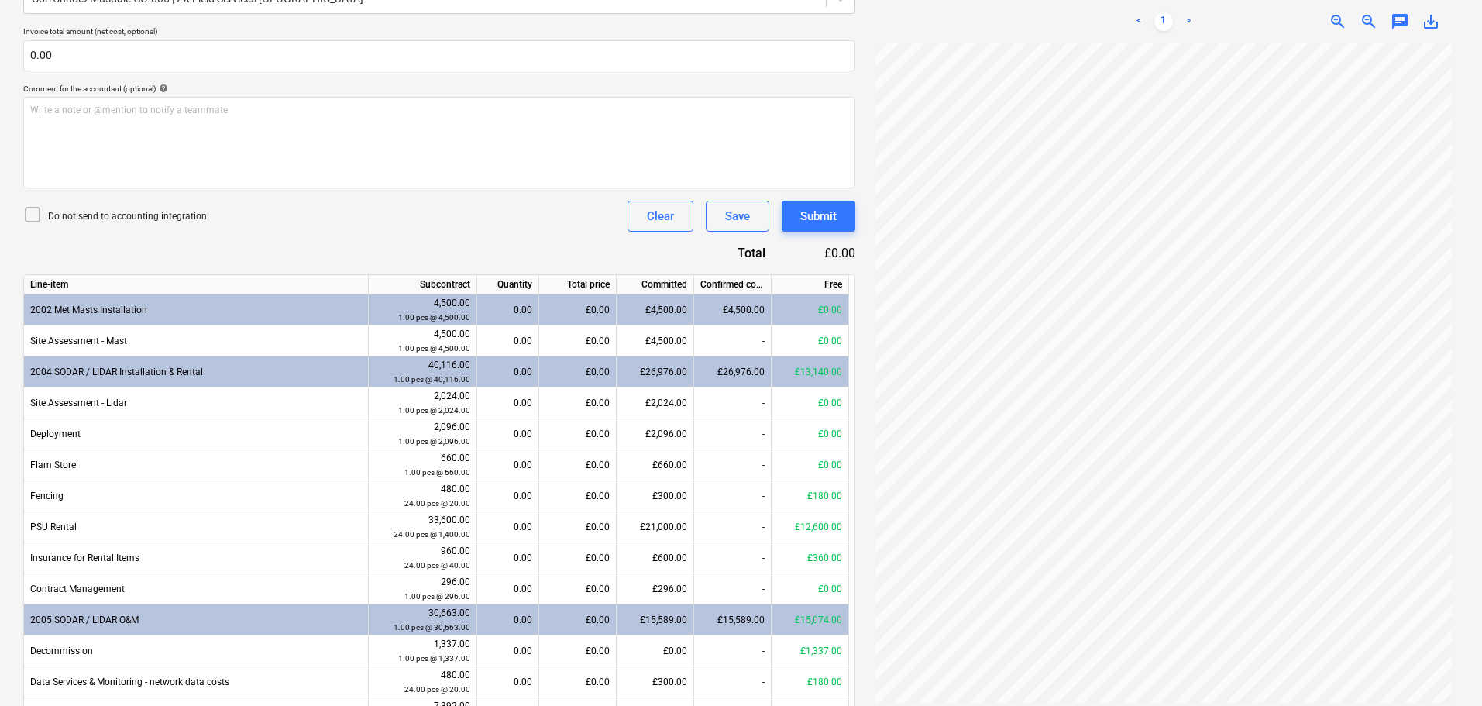
scroll to position [465, 0]
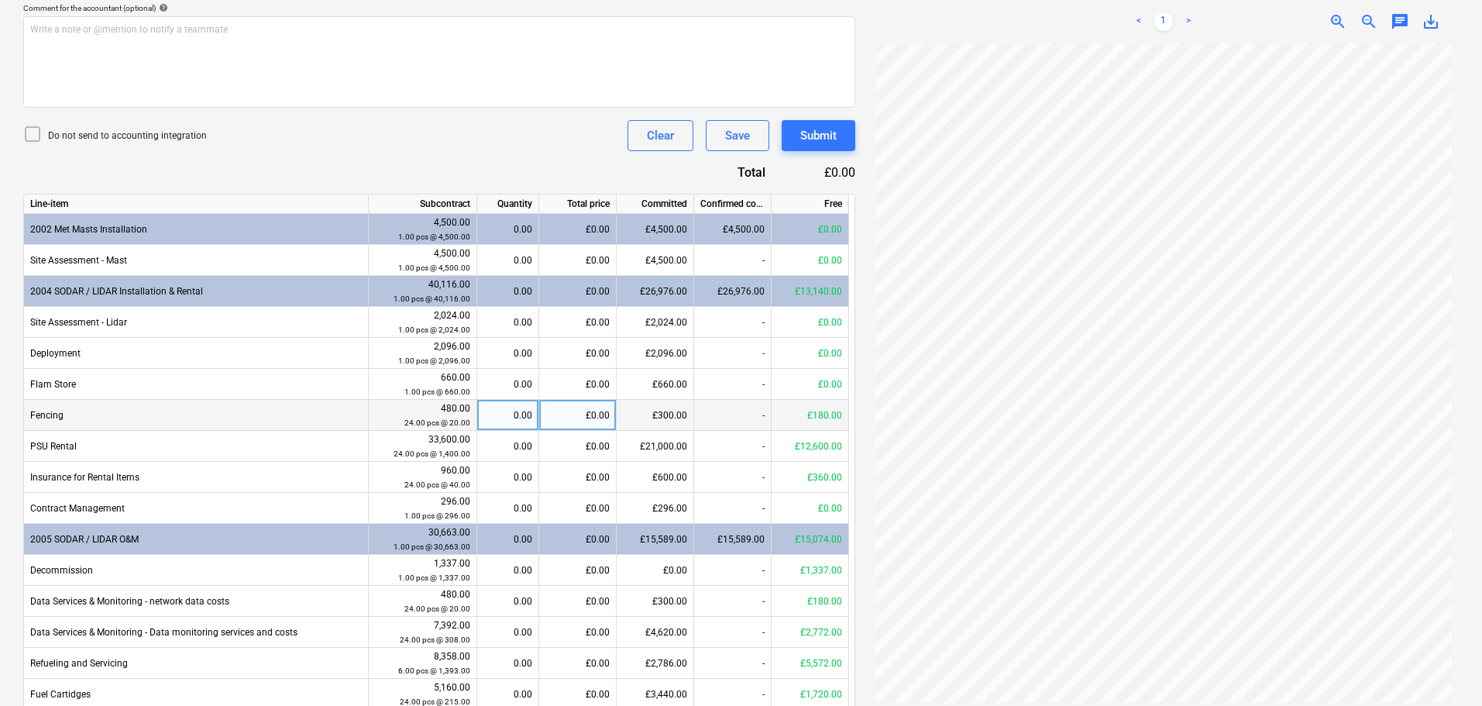
click at [501, 411] on div "0.00" at bounding box center [507, 415] width 49 height 31
type input "3"
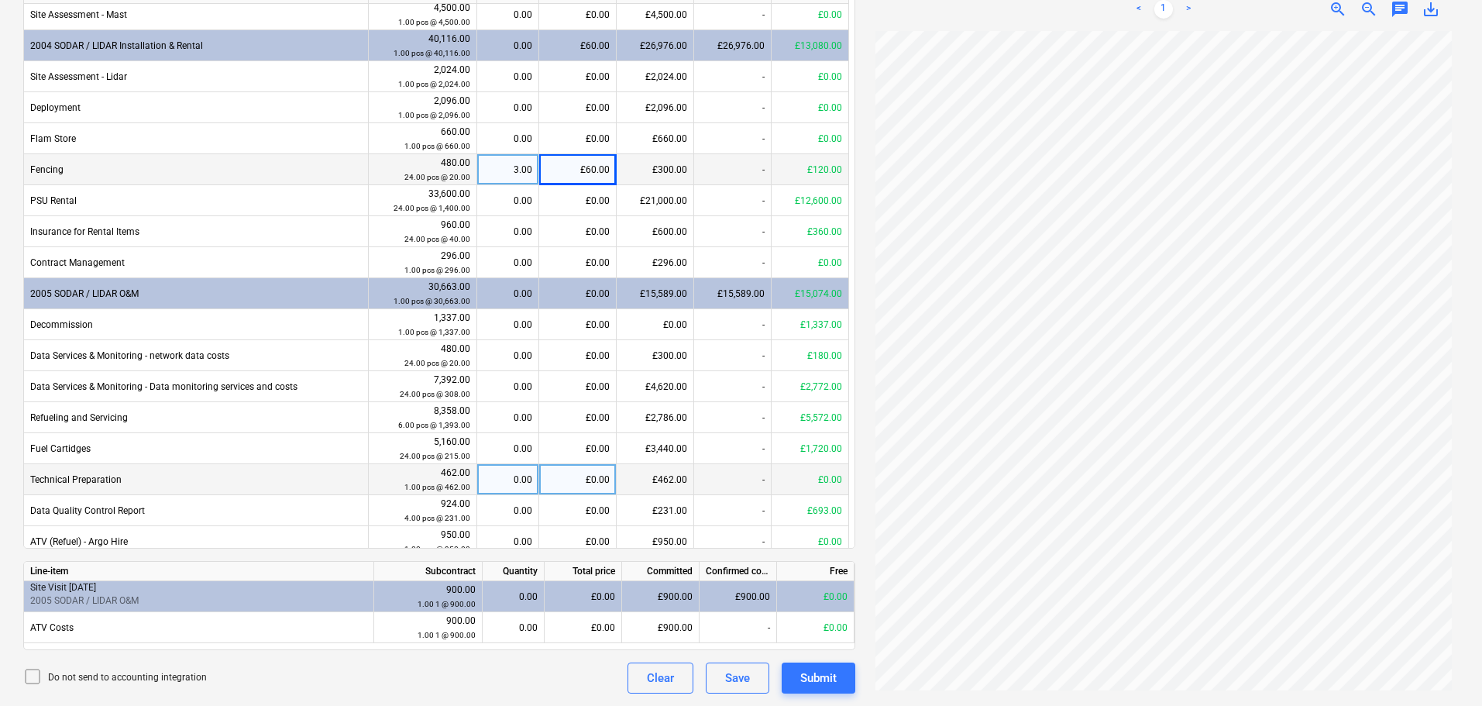
scroll to position [0, 0]
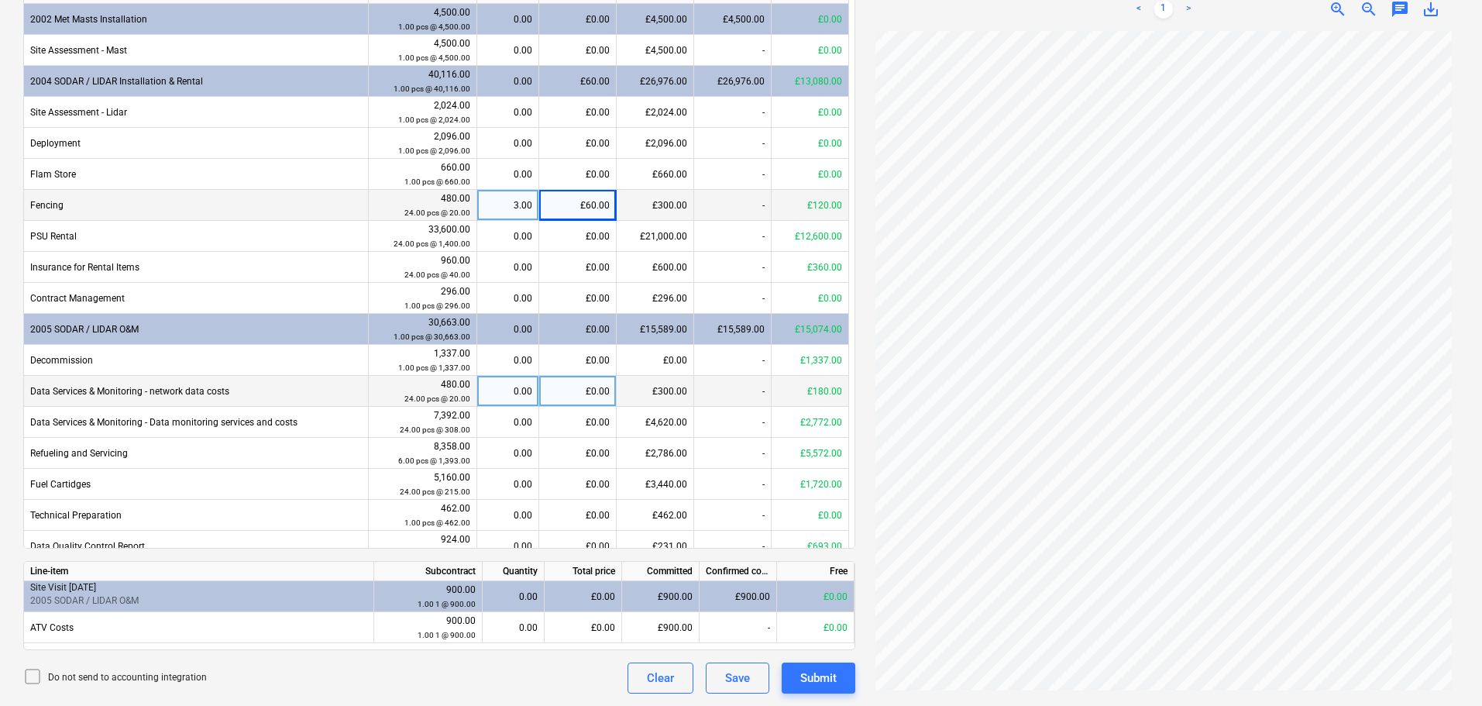
click at [517, 390] on div "0.00" at bounding box center [507, 391] width 49 height 31
type input "3"
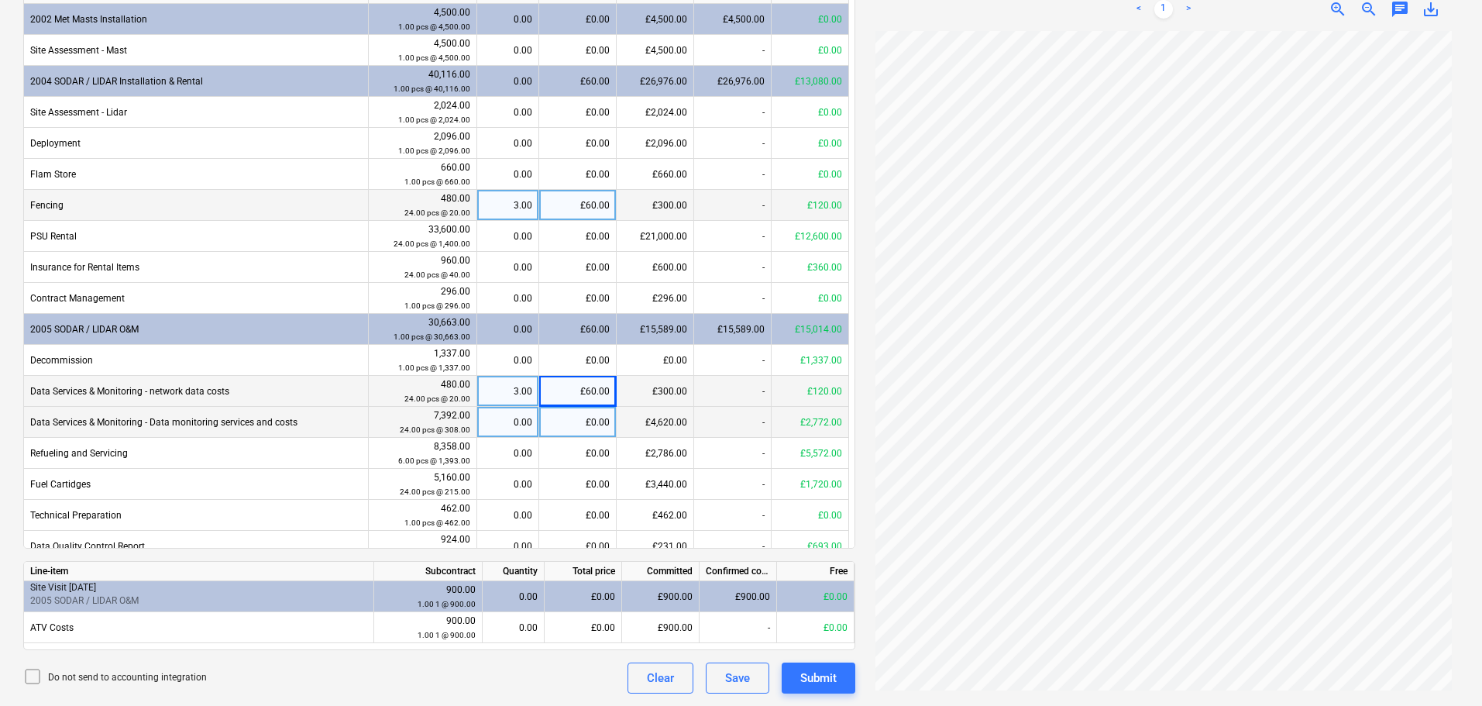
click at [526, 422] on div "0.00" at bounding box center [507, 422] width 49 height 31
type input "3"
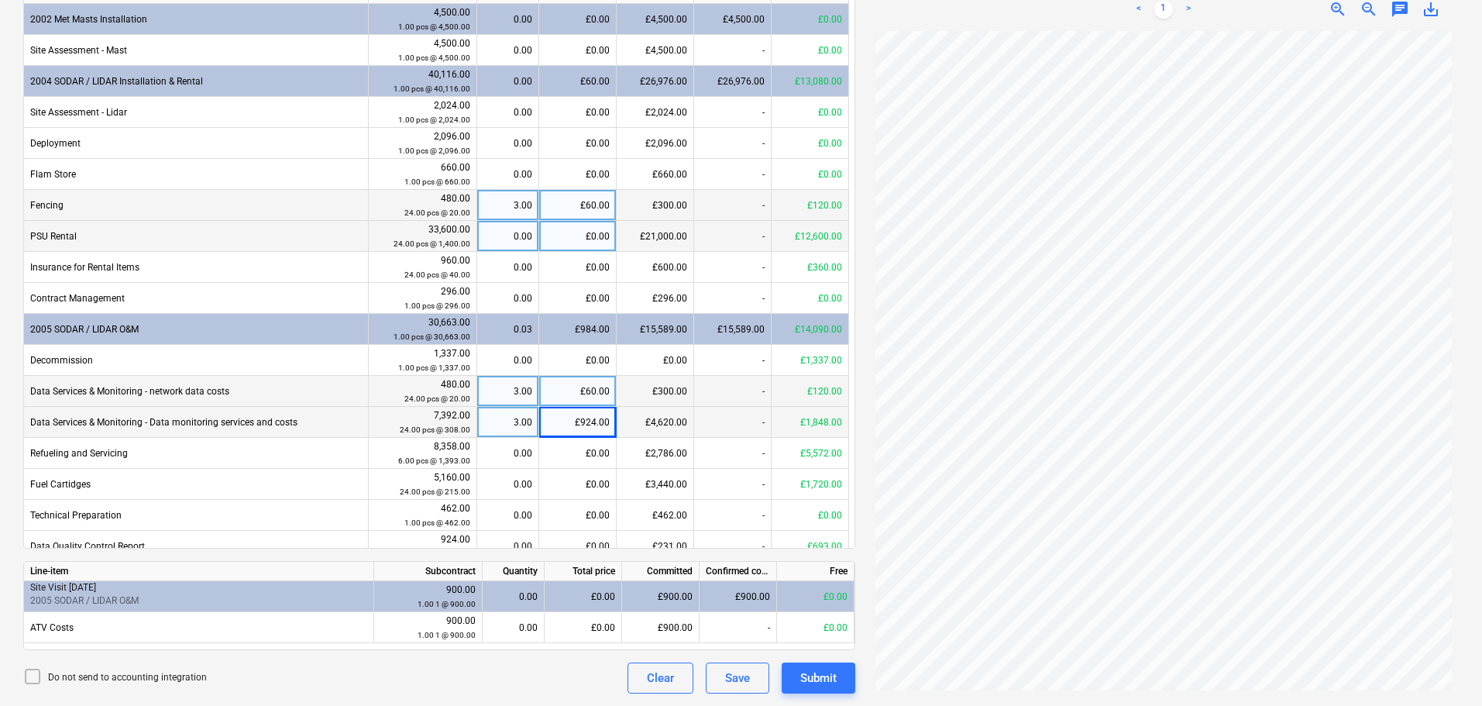
click at [522, 232] on div "0.00" at bounding box center [507, 236] width 49 height 31
type input "3"
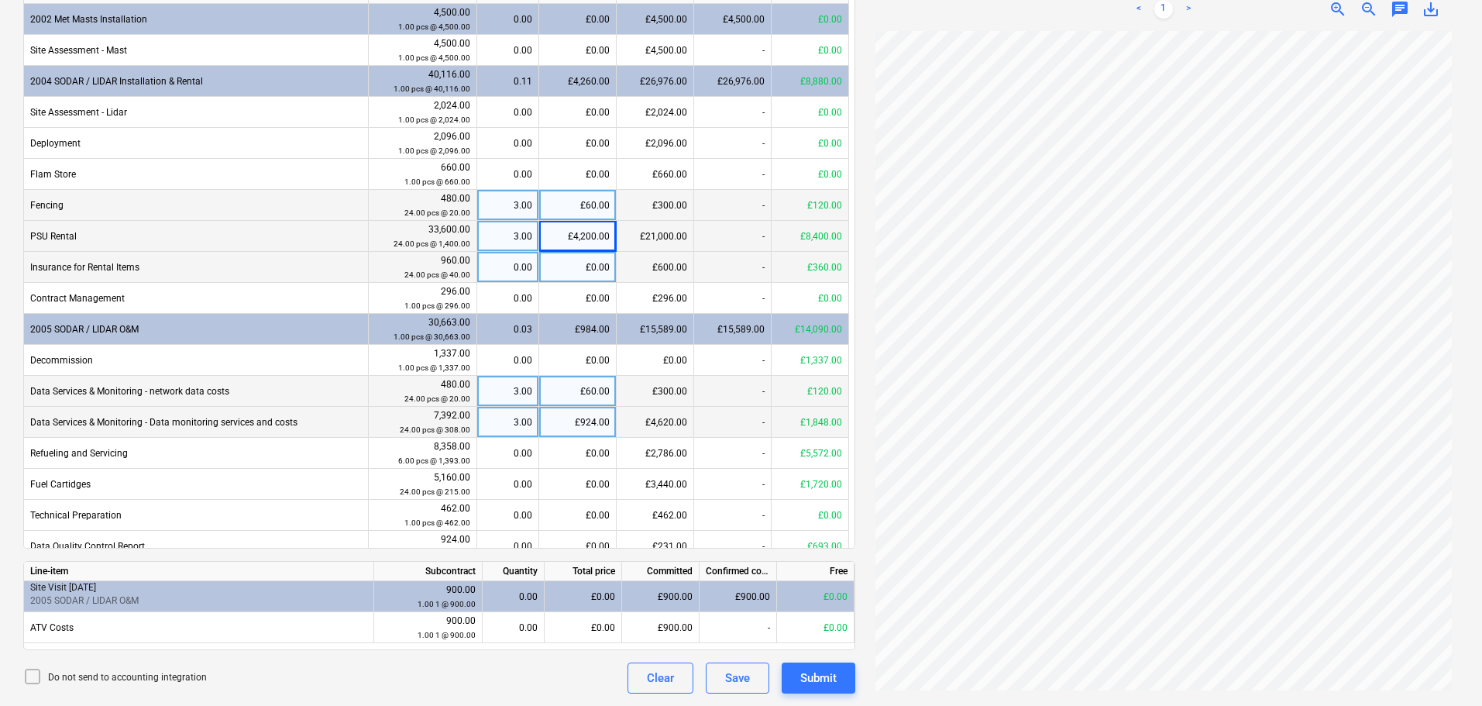
click at [512, 267] on div "0.00" at bounding box center [507, 267] width 49 height 31
type input "3"
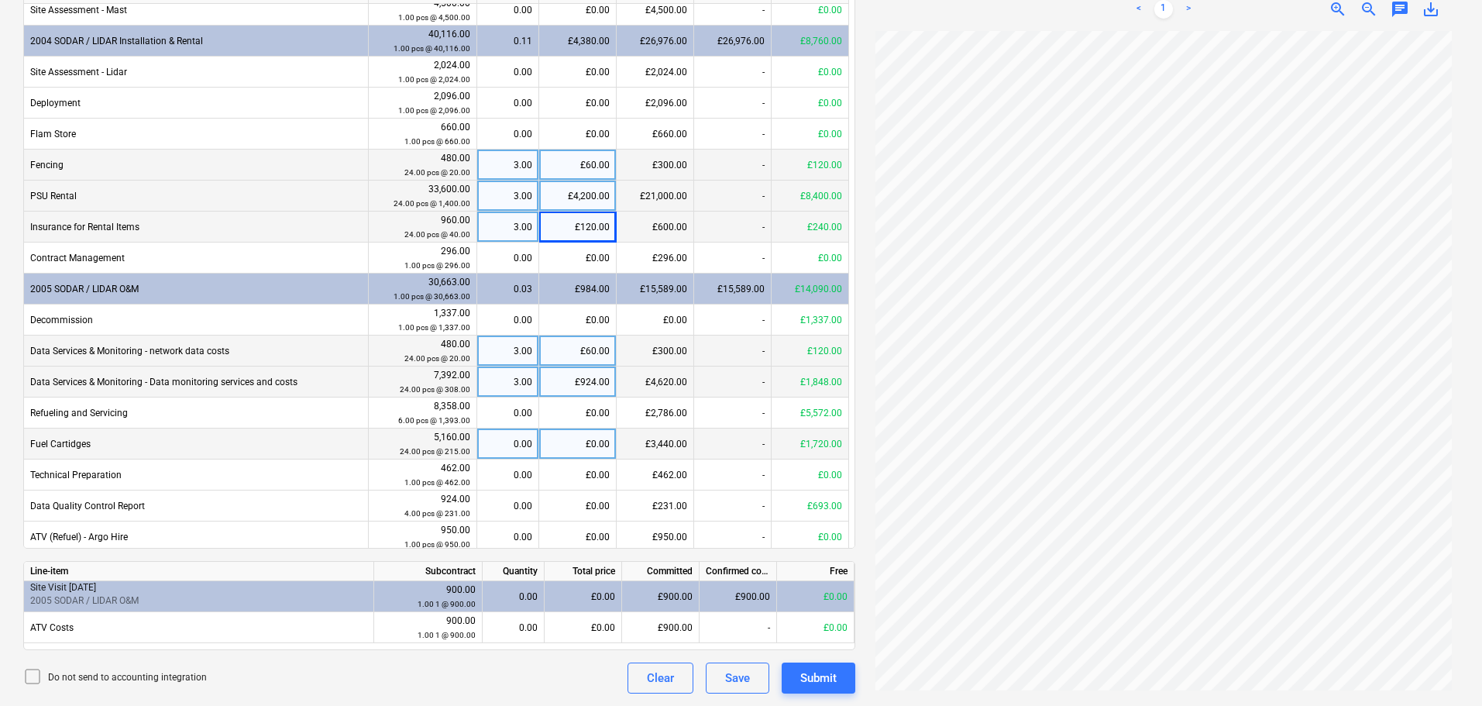
scroll to position [76, 0]
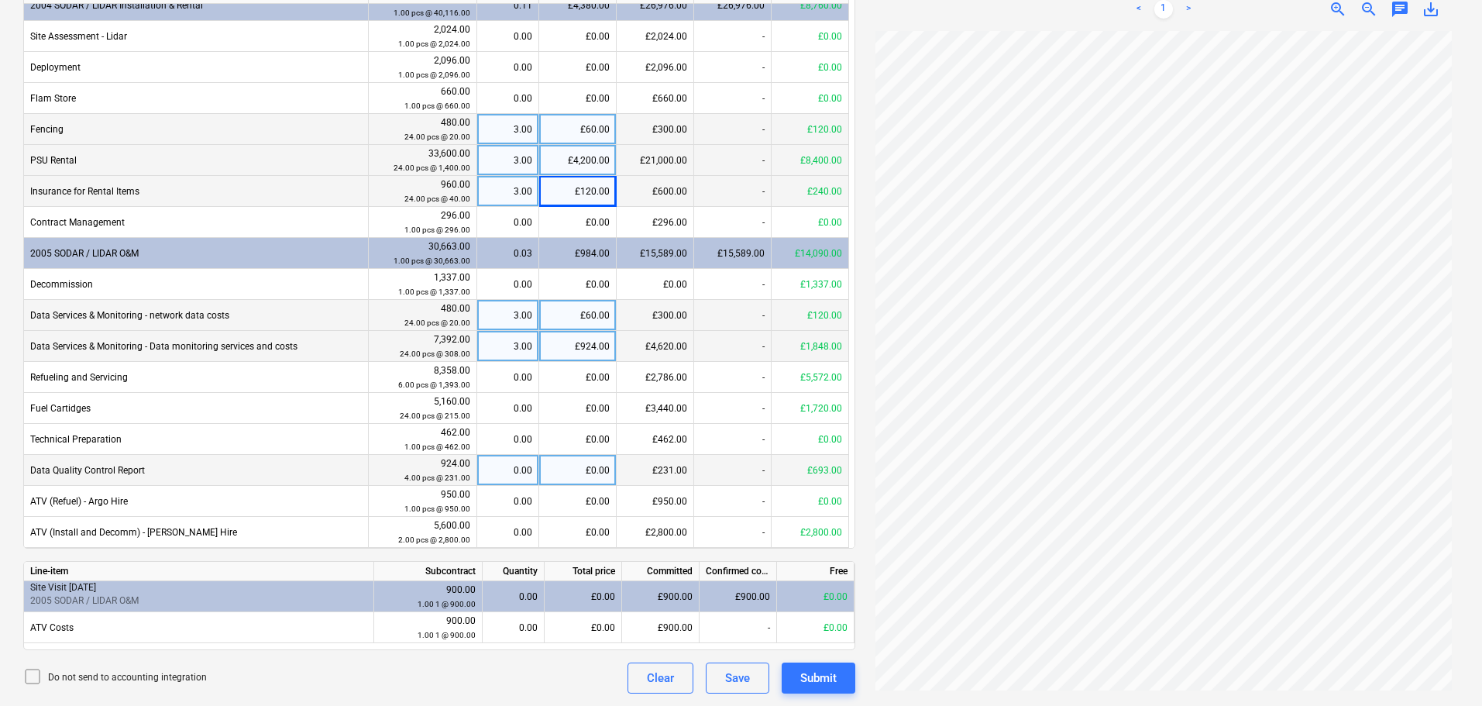
click at [517, 471] on div "0.00" at bounding box center [507, 470] width 49 height 31
type input "1"
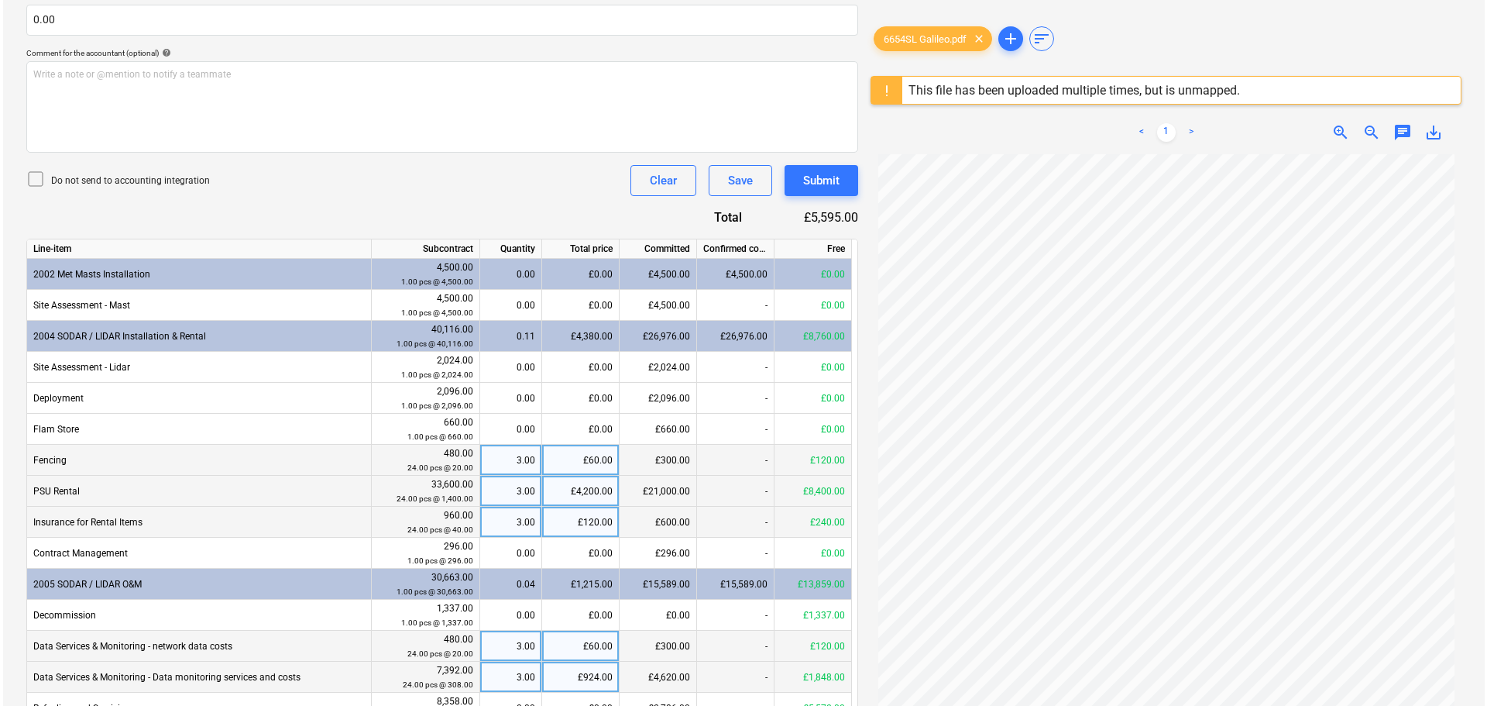
scroll to position [210, 0]
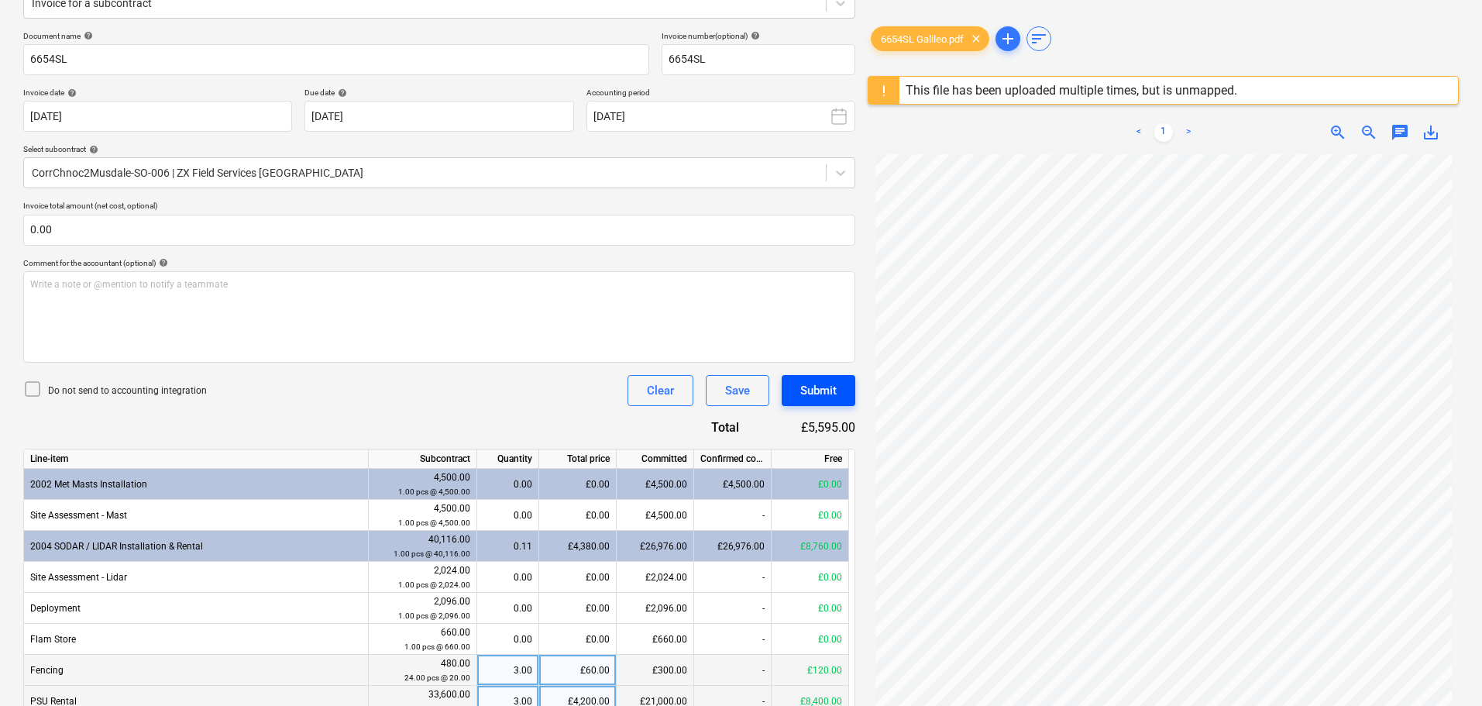
click at [821, 388] on div "Submit" at bounding box center [818, 390] width 36 height 20
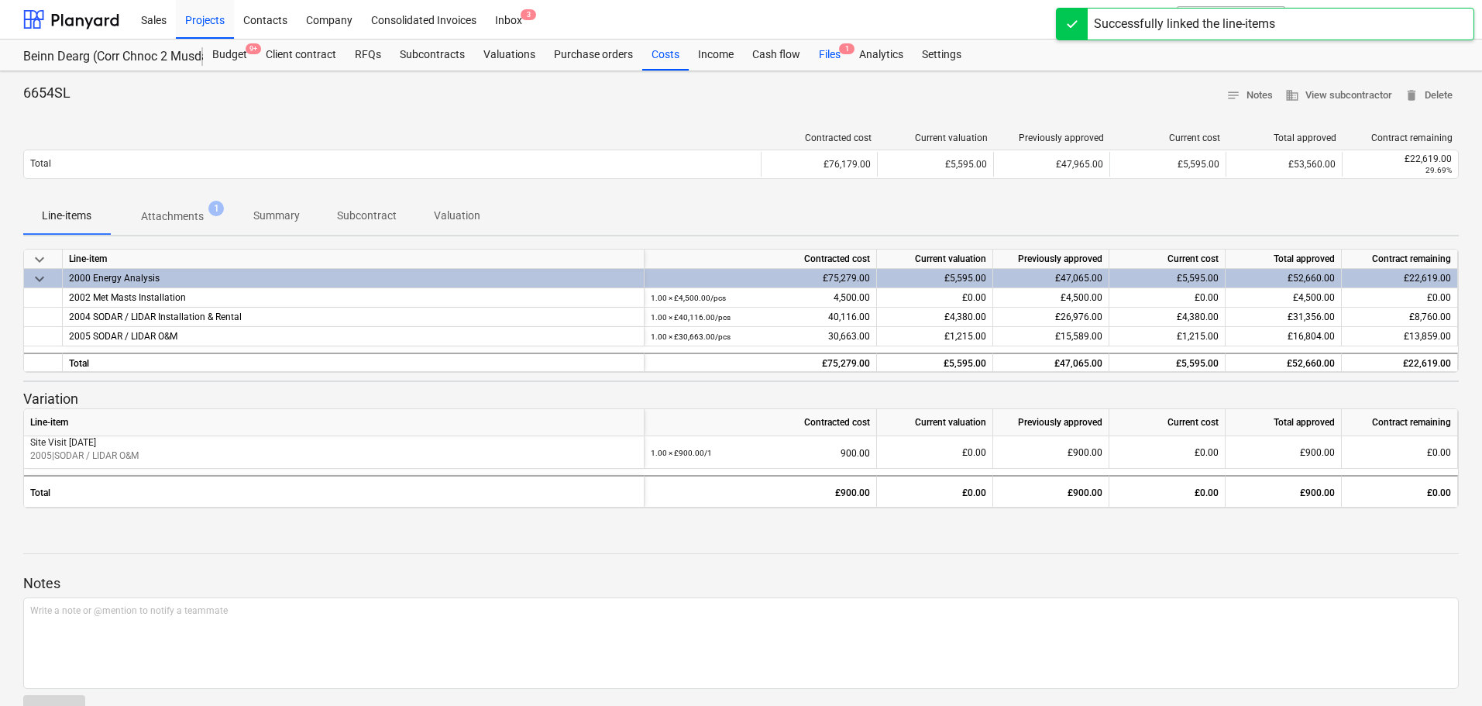
click at [835, 45] on div "Files 1" at bounding box center [830, 55] width 40 height 31
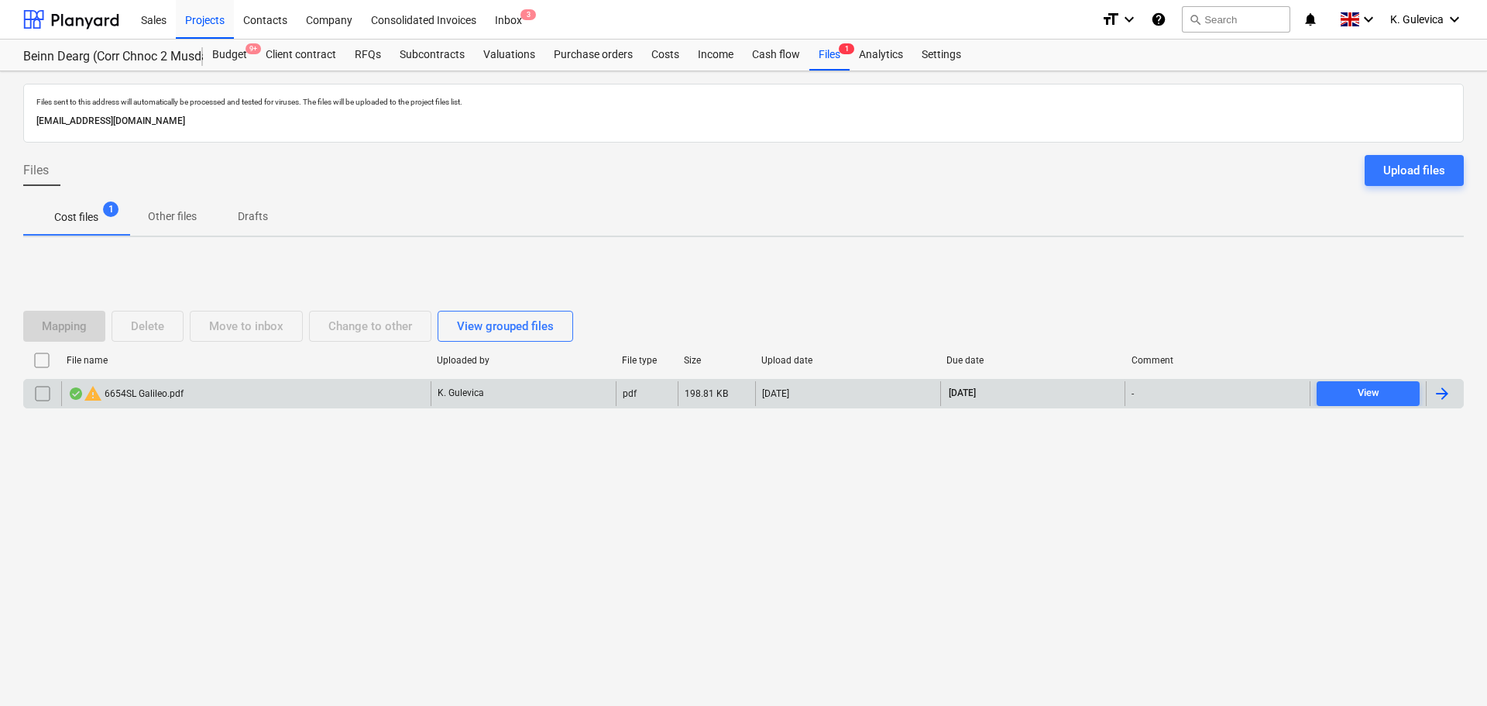
click at [39, 392] on input "checkbox" at bounding box center [42, 393] width 25 height 25
click at [148, 330] on div "Delete" at bounding box center [147, 326] width 33 height 20
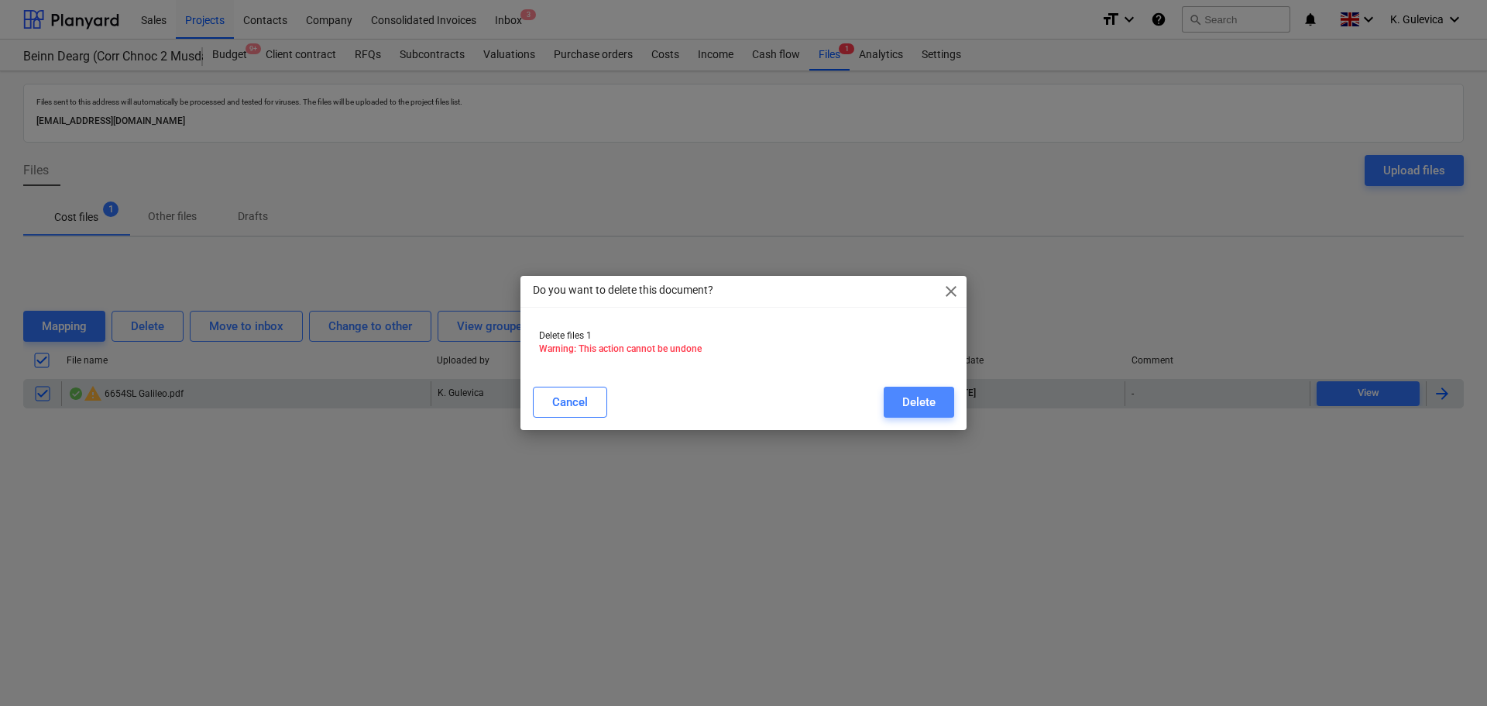
click at [941, 400] on button "Delete" at bounding box center [919, 402] width 70 height 31
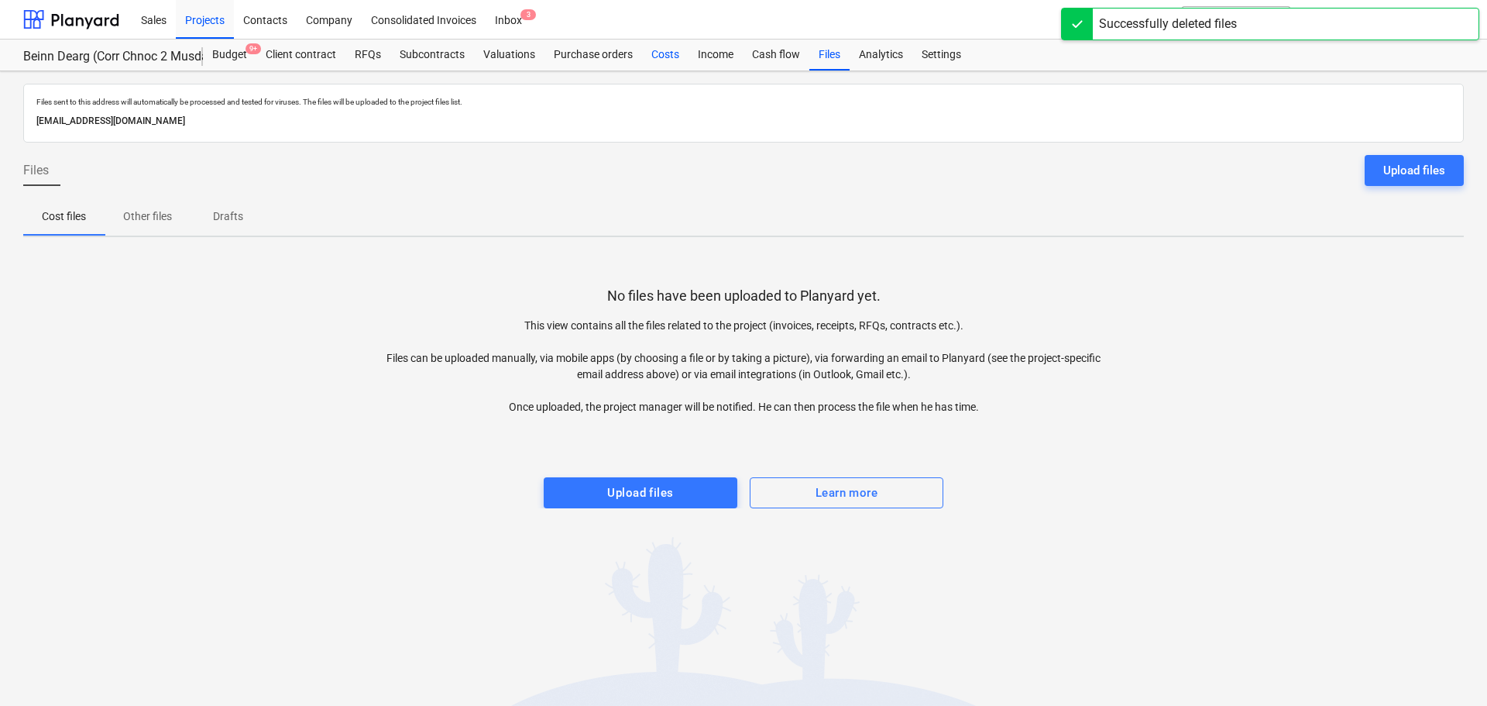
click at [663, 54] on div "Costs" at bounding box center [665, 55] width 46 height 31
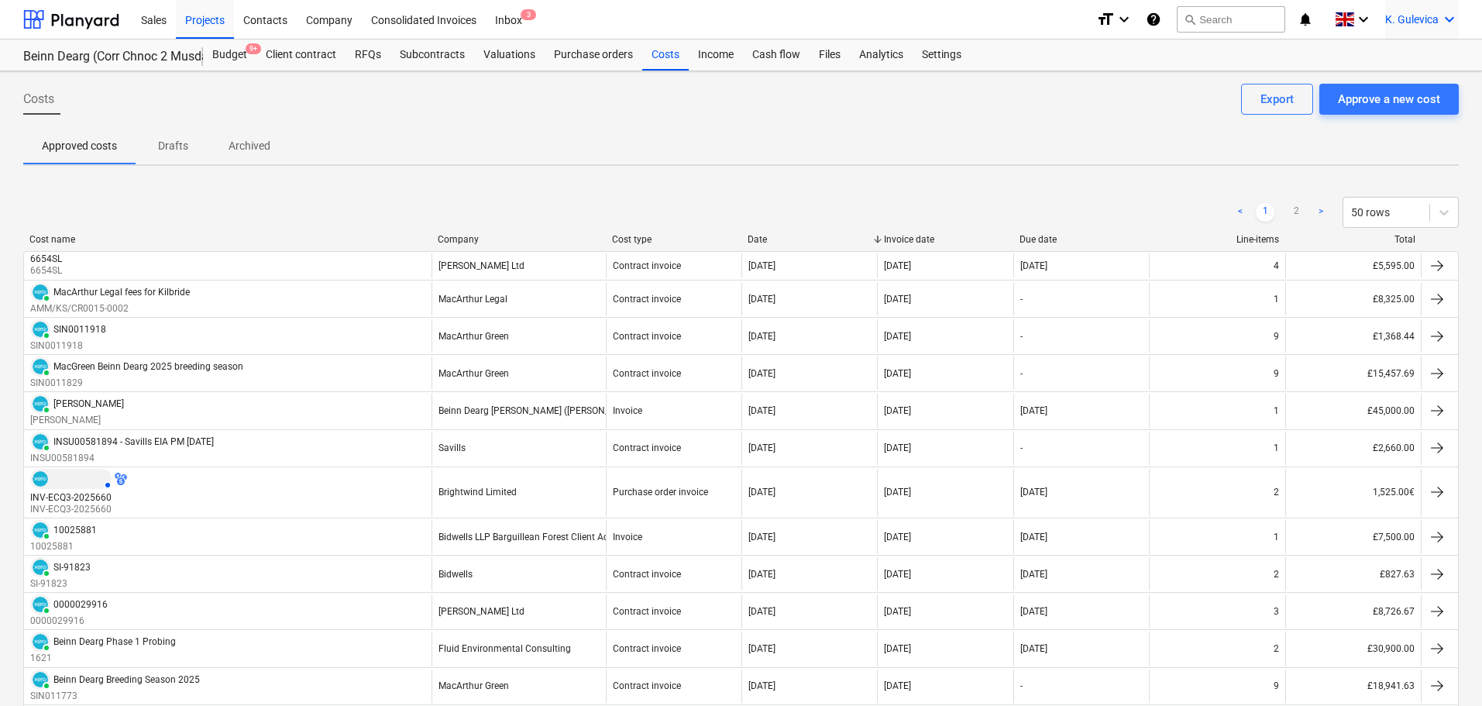
click at [1400, 18] on span "K. Gulevica" at bounding box center [1411, 19] width 53 height 12
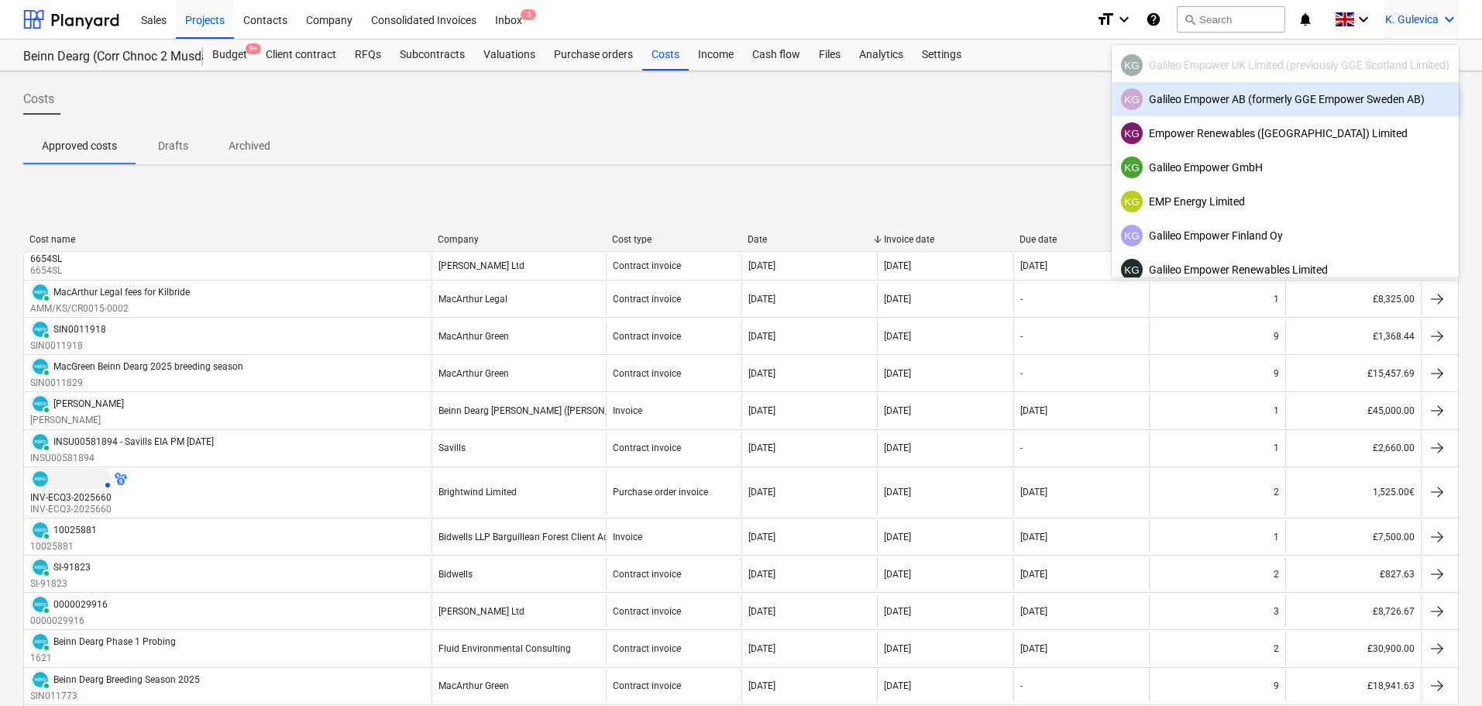
click at [1197, 97] on div "KG Galileo Empower AB (formerly GGE Empower Sweden AB)" at bounding box center [1285, 99] width 328 height 22
